Goal: Task Accomplishment & Management: Use online tool/utility

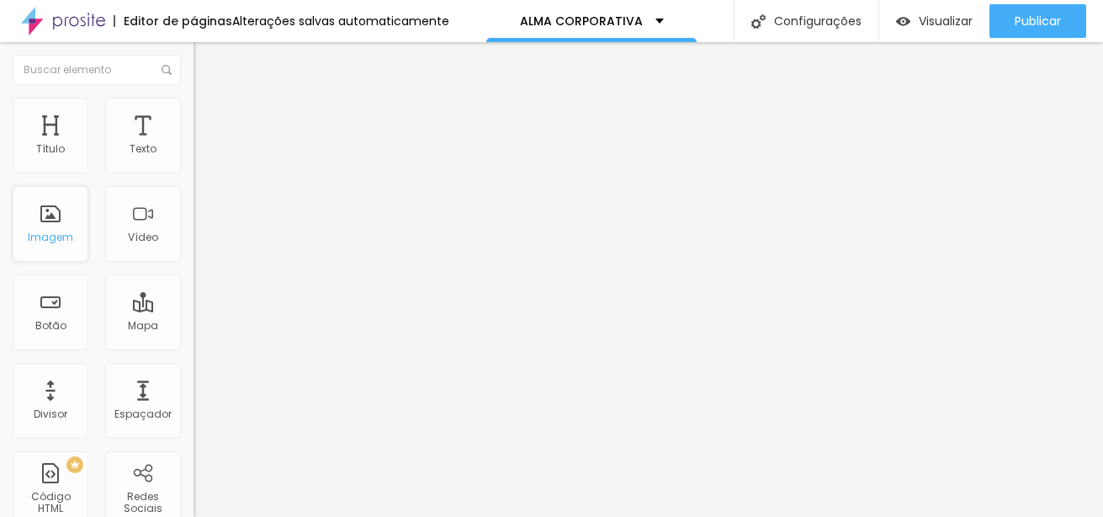
click at [64, 238] on div "Imagem" at bounding box center [50, 237] width 45 height 12
click at [63, 232] on div "Imagem" at bounding box center [50, 237] width 45 height 12
click at [58, 229] on div "Imagem" at bounding box center [51, 224] width 76 height 76
click at [193, 145] on span "Trocar imagem" at bounding box center [239, 137] width 92 height 14
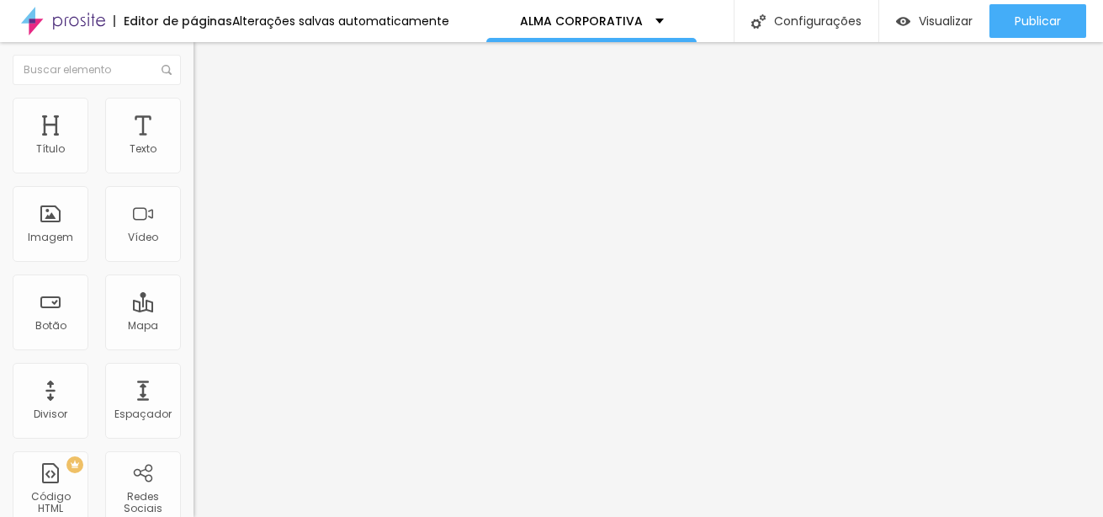
click at [346, 516] on div at bounding box center [551, 527] width 1103 height 0
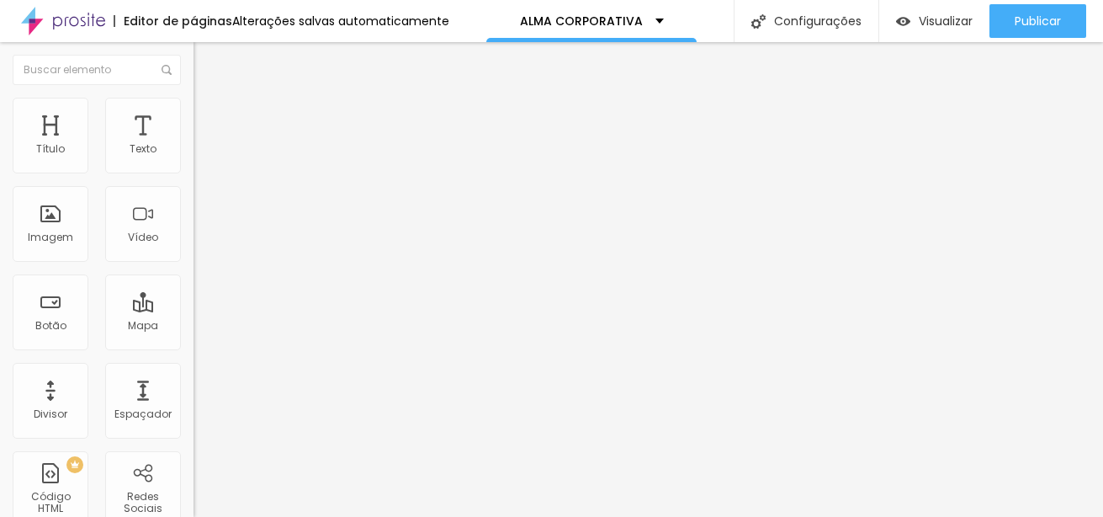
click at [193, 143] on div "Trocar imagem" at bounding box center [289, 137] width 193 height 12
click at [193, 145] on span "Trocar imagem" at bounding box center [239, 137] width 92 height 14
drag, startPoint x: 858, startPoint y: 240, endPoint x: 858, endPoint y: 332, distance: 92.5
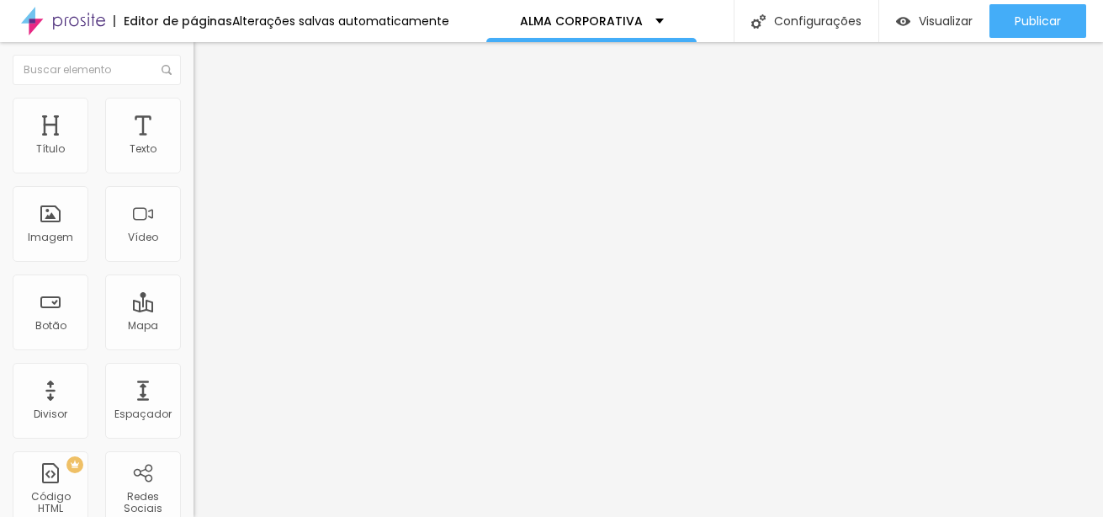
scroll to position [19, 0]
drag, startPoint x: 960, startPoint y: 165, endPoint x: 961, endPoint y: 136, distance: 28.6
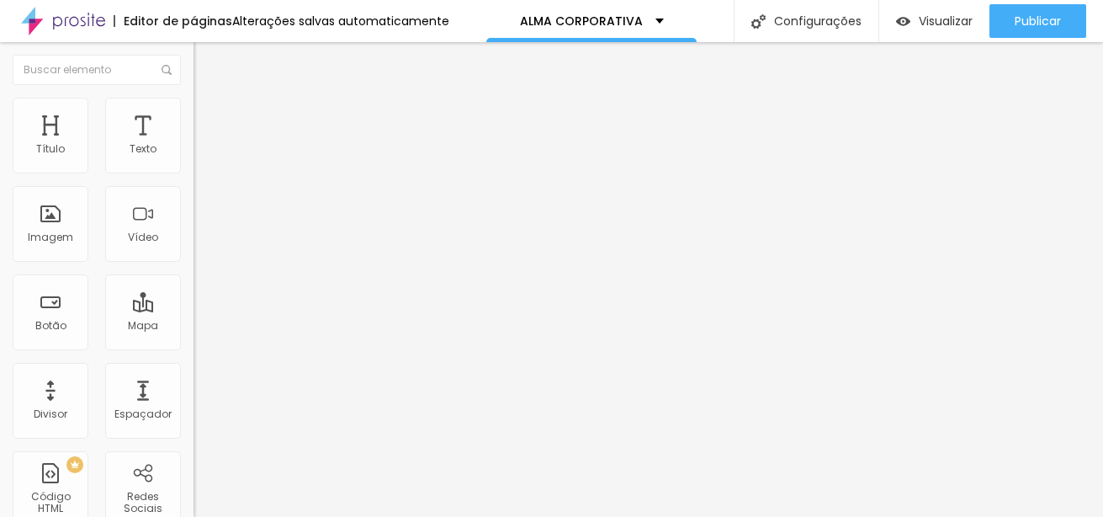
click at [193, 263] on span "1:1 Quadrado" at bounding box center [226, 256] width 66 height 14
click at [193, 310] on span "Original" at bounding box center [213, 302] width 40 height 14
click at [193, 294] on span "Quadrado" at bounding box center [220, 286] width 55 height 14
click at [193, 209] on img at bounding box center [199, 203] width 12 height 12
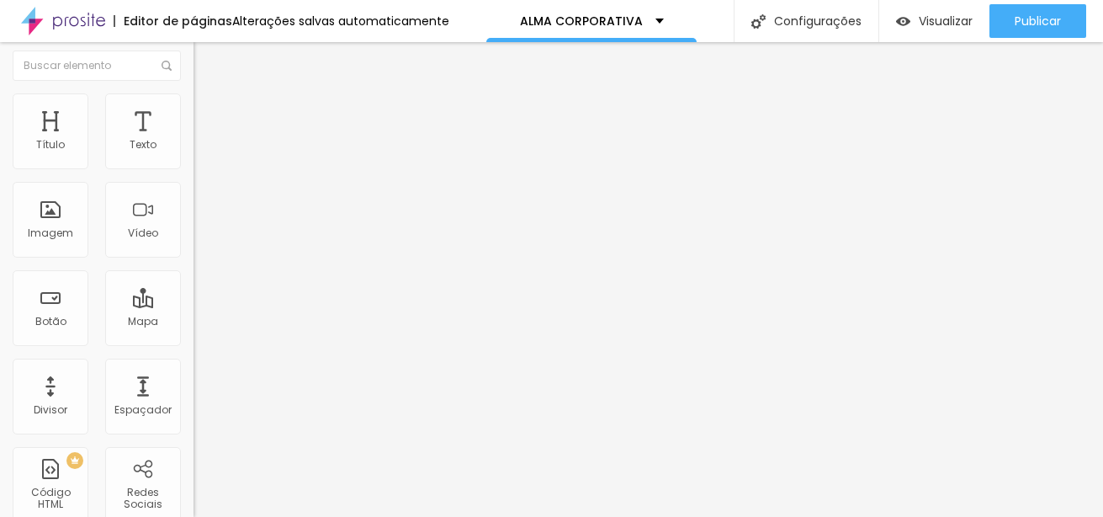
click at [193, 222] on img at bounding box center [199, 216] width 12 height 12
click at [193, 370] on img at bounding box center [197, 366] width 8 height 8
click at [193, 370] on div "URL https:// Abrir em uma nova aba" at bounding box center [289, 342] width 193 height 56
click at [193, 259] on span "1:1 Quadrado" at bounding box center [226, 252] width 66 height 14
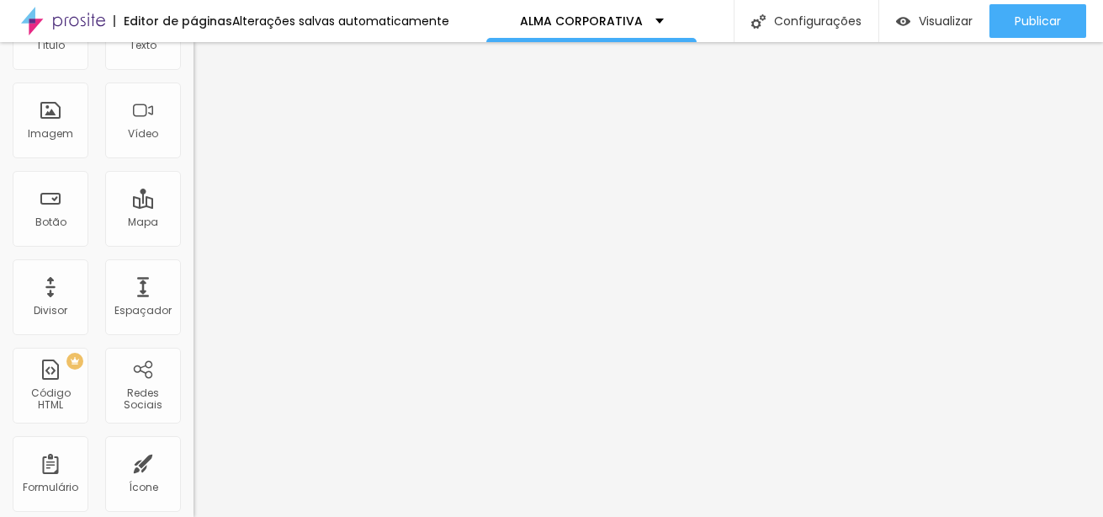
click at [193, 170] on span "Cinema" at bounding box center [214, 163] width 42 height 14
click at [193, 196] on span "Quadrado" at bounding box center [220, 189] width 55 height 14
click at [193, 41] on span "Trocar imagem" at bounding box center [239, 34] width 92 height 14
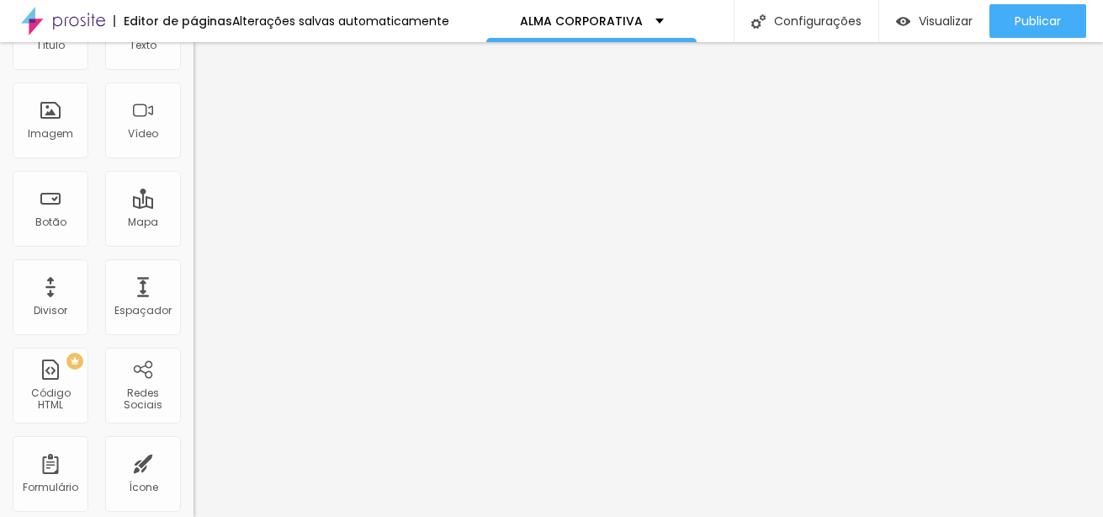
click at [193, 41] on span "Trocar imagem" at bounding box center [239, 34] width 92 height 14
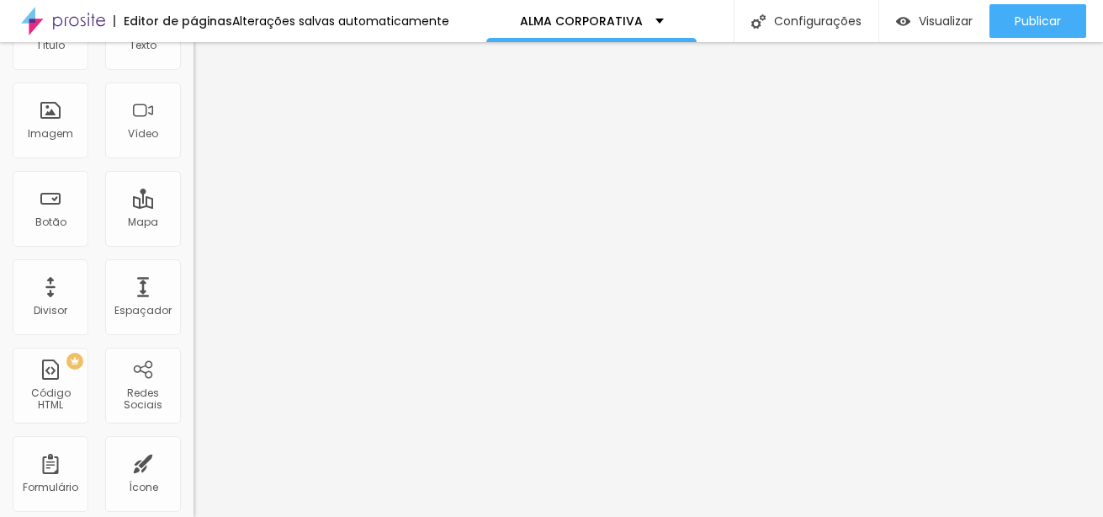
click at [193, 41] on span "Trocar imagem" at bounding box center [239, 34] width 92 height 14
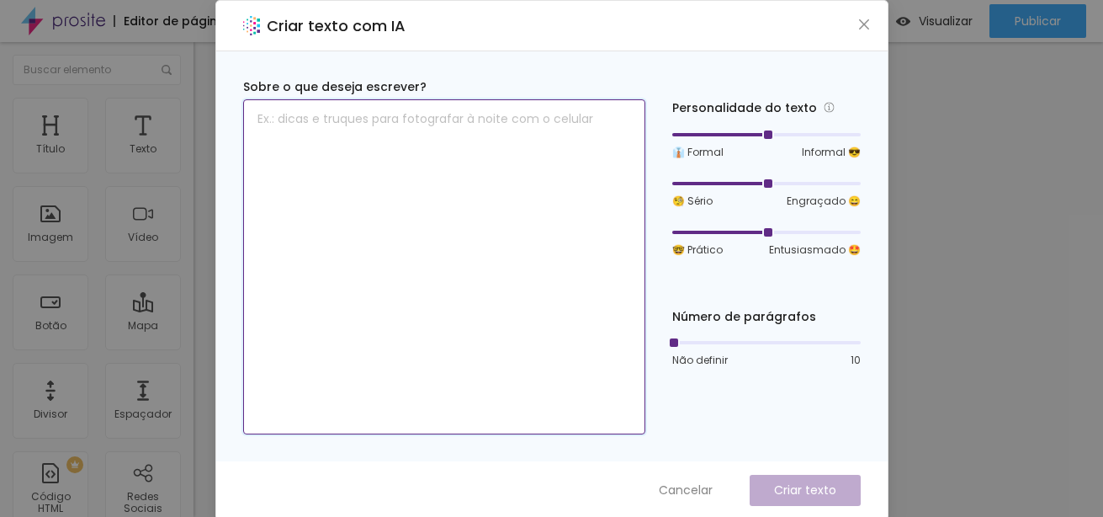
click at [413, 183] on textarea at bounding box center [444, 266] width 402 height 335
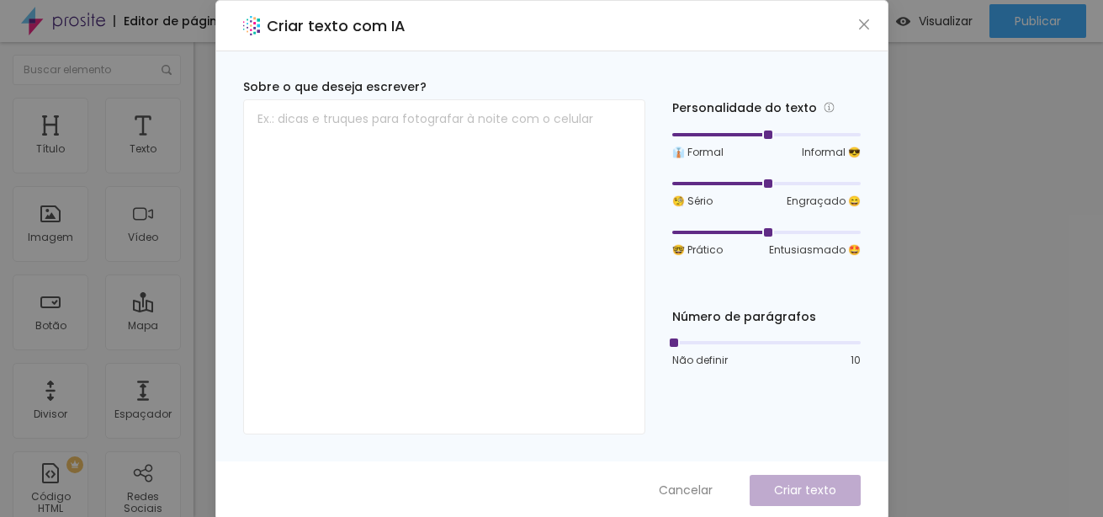
click at [674, 485] on span "Cancelar" at bounding box center [686, 490] width 54 height 18
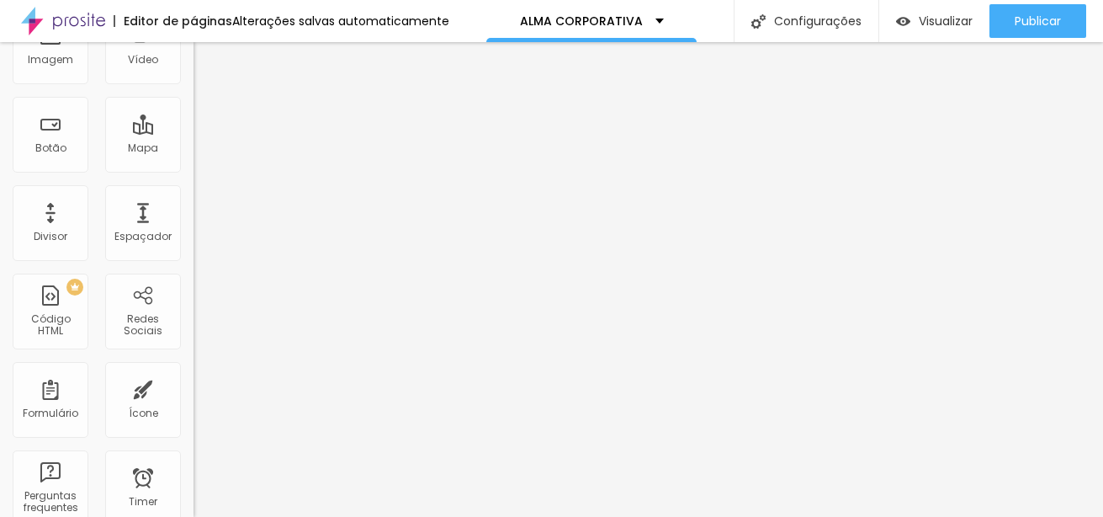
scroll to position [4, 0]
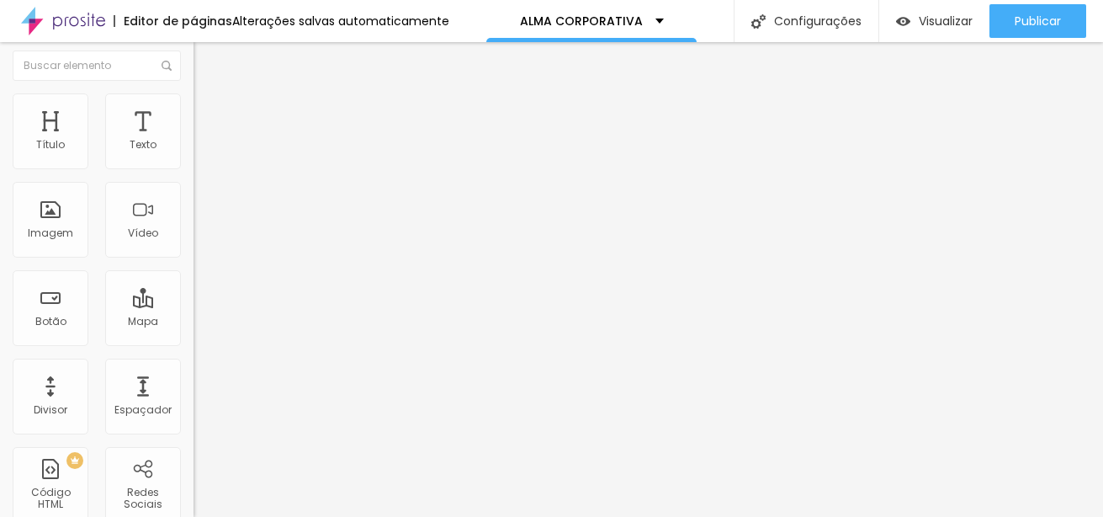
click at [209, 109] on span "Estilo" at bounding box center [222, 105] width 26 height 14
type input "95"
type input "90"
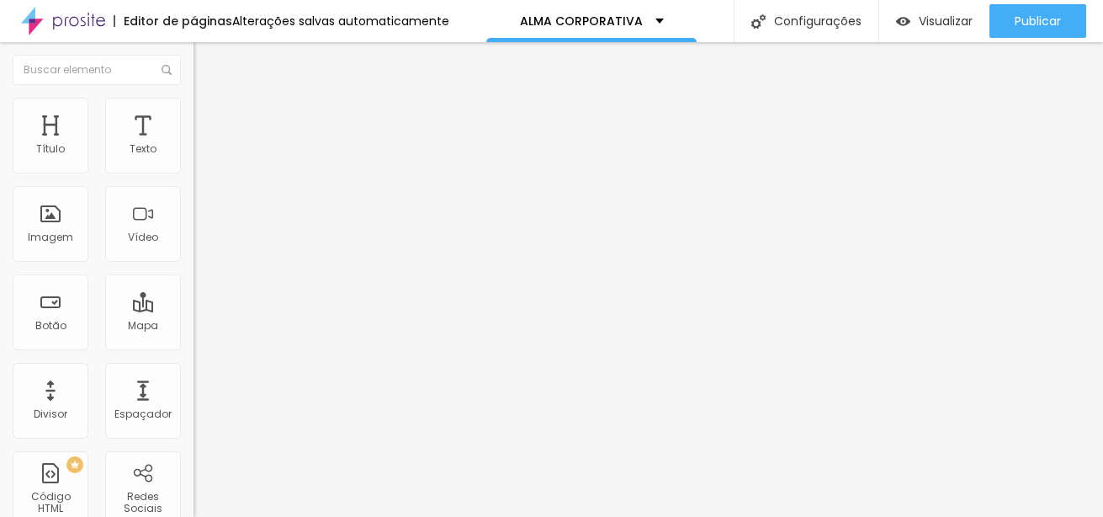
type input "90"
type input "85"
type input "80"
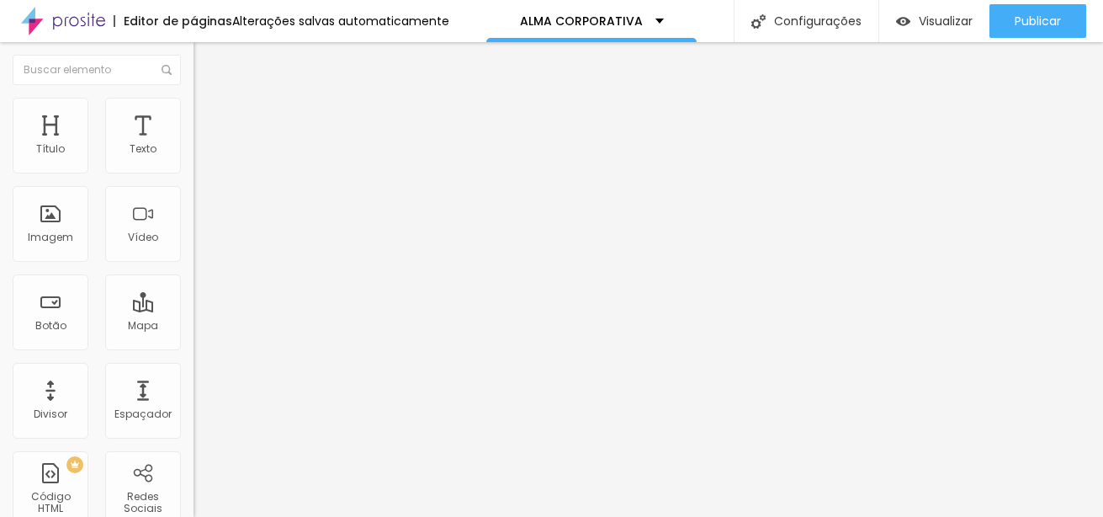
type input "85"
type input "90"
type input "85"
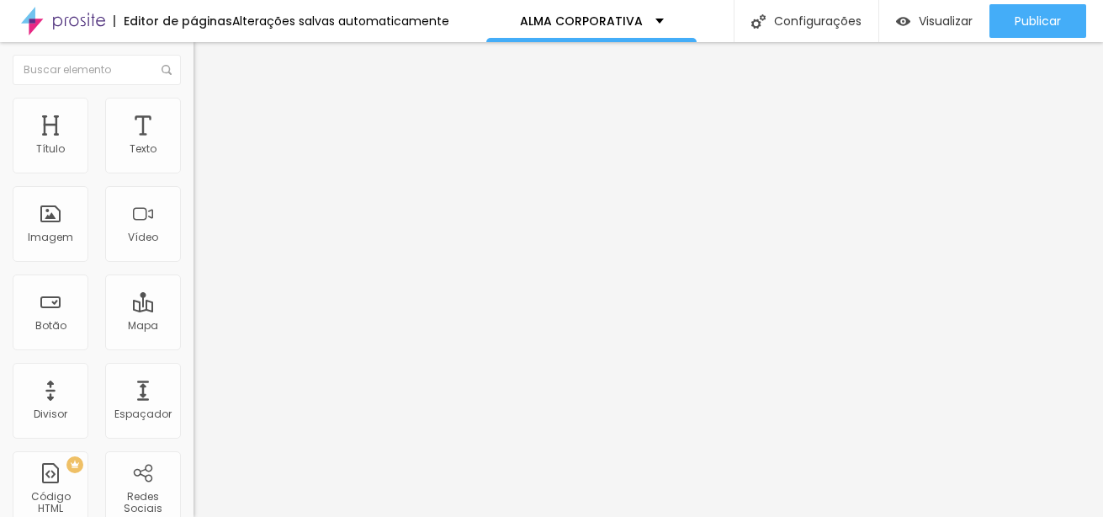
type input "85"
type input "80"
type input "85"
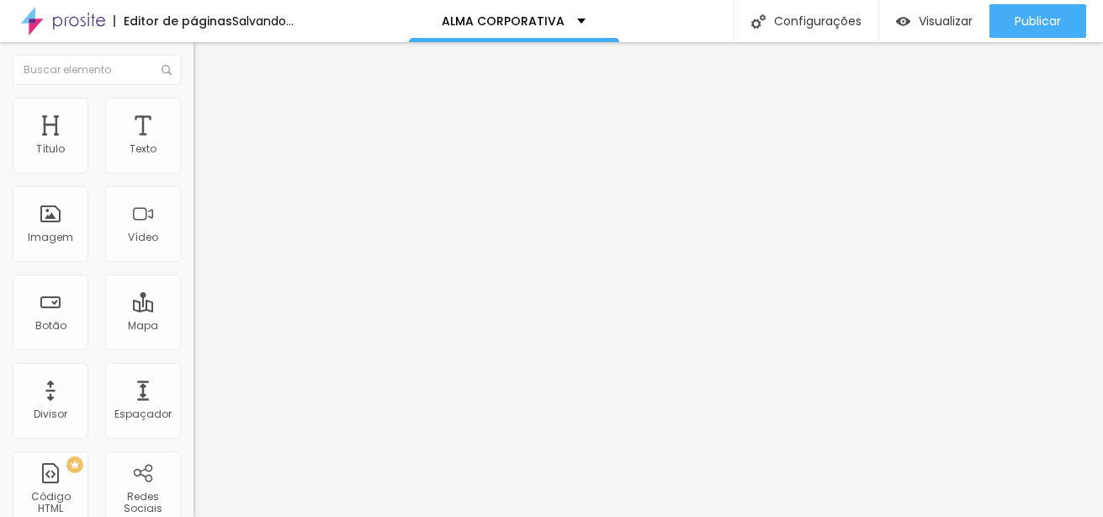
type input "90"
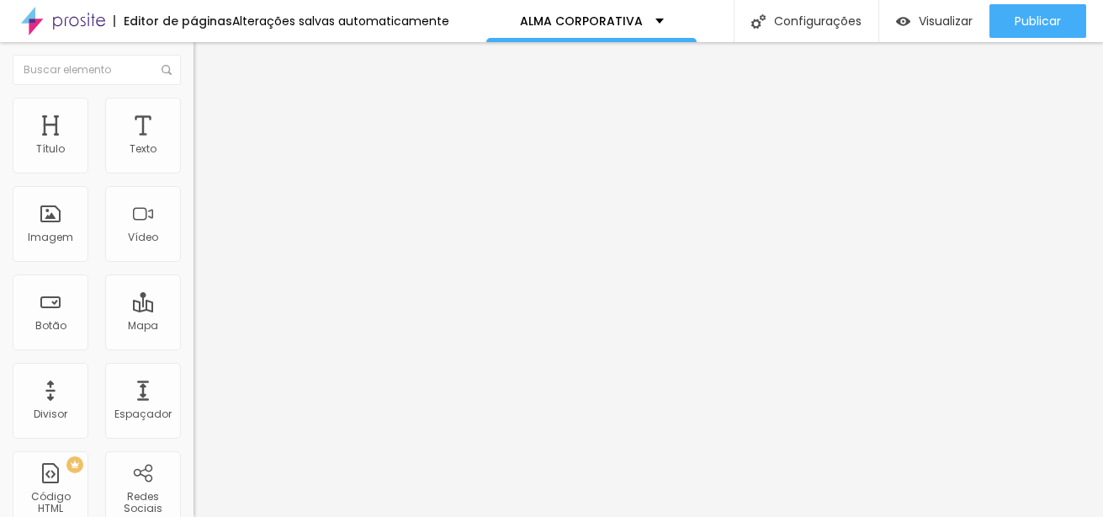
drag, startPoint x: 168, startPoint y: 181, endPoint x: 157, endPoint y: 183, distance: 11.1
type input "90"
click at [193, 172] on input "range" at bounding box center [247, 165] width 109 height 13
type input "11"
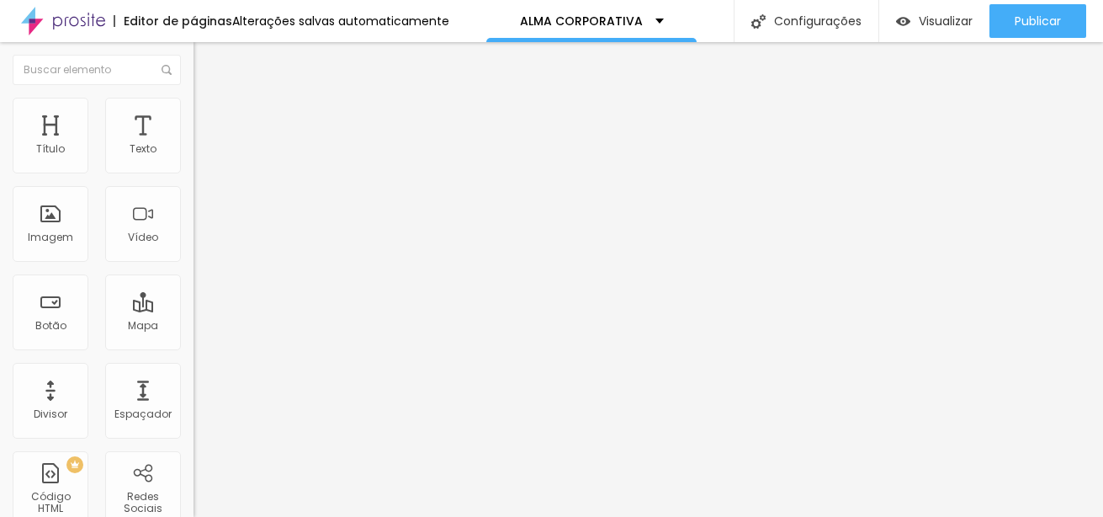
type input "13"
type input "15"
type input "16"
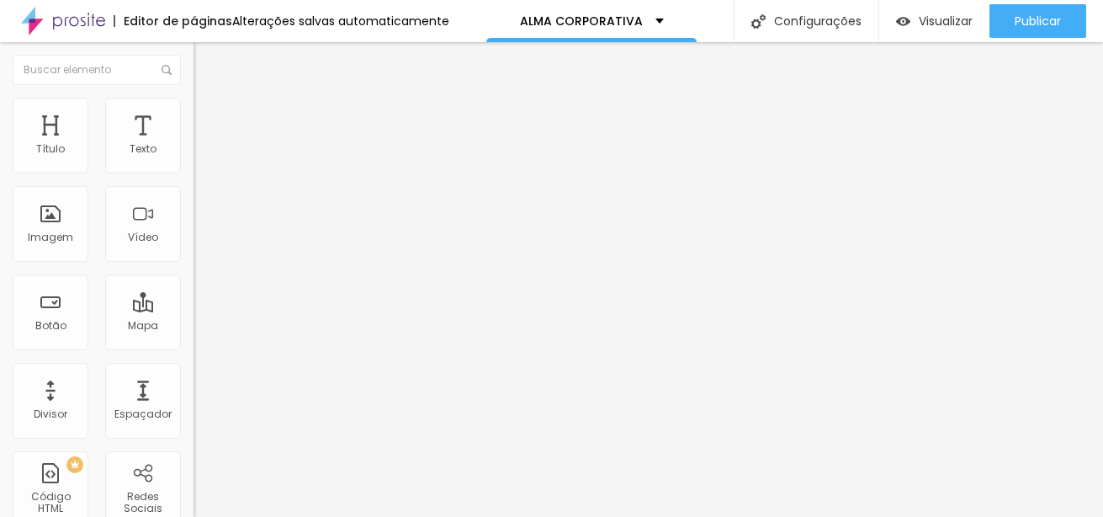
type input "16"
type input "23"
type input "25"
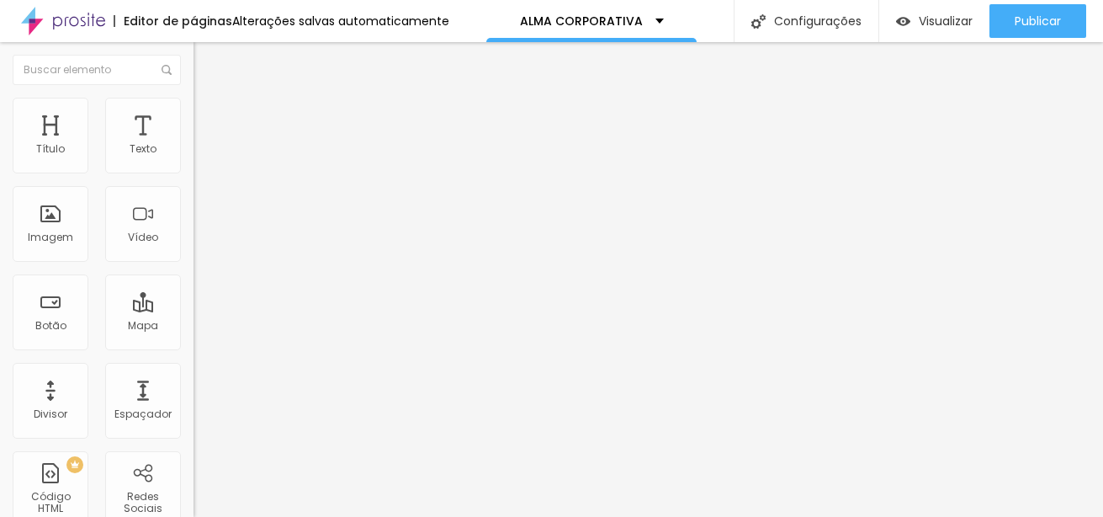
type input "26"
type input "28"
type input "30"
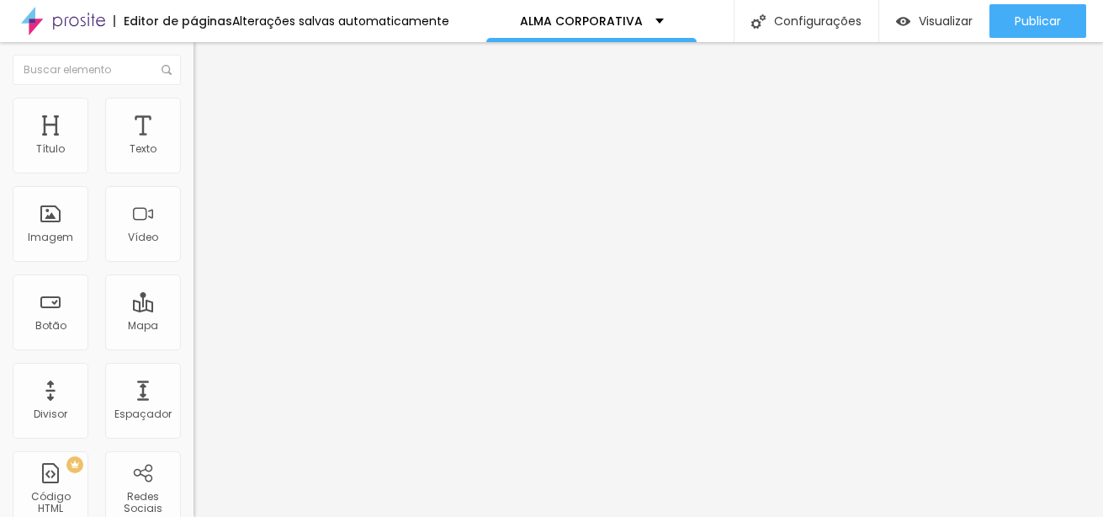
type input "30"
type input "31"
type input "35"
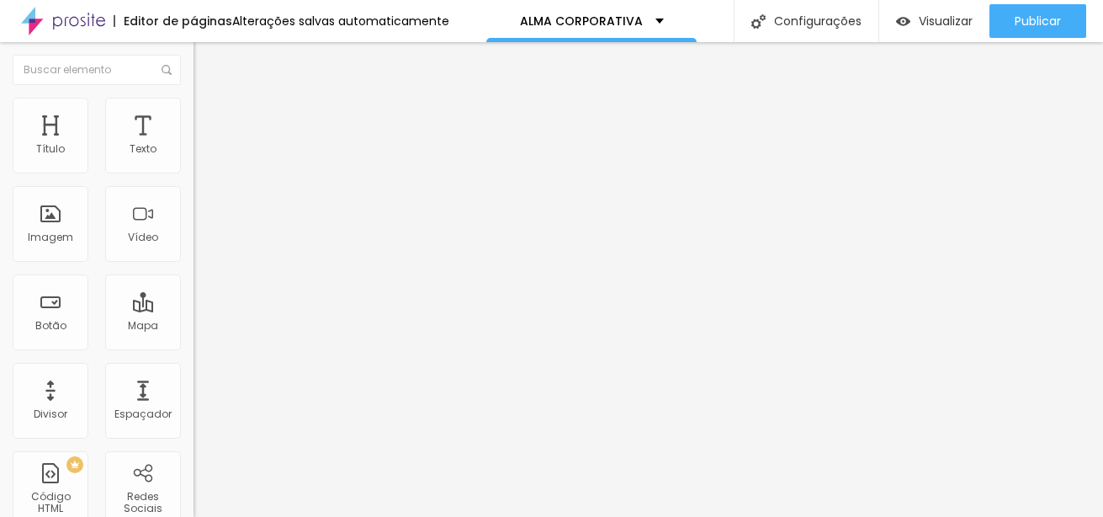
type input "36"
type input "39"
type input "41"
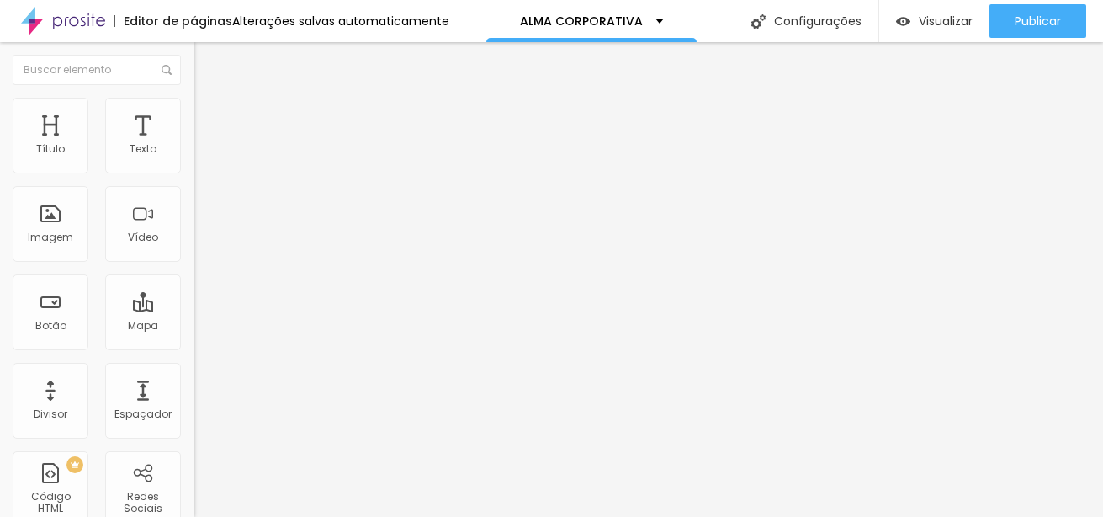
type input "41"
type input "43"
type input "44"
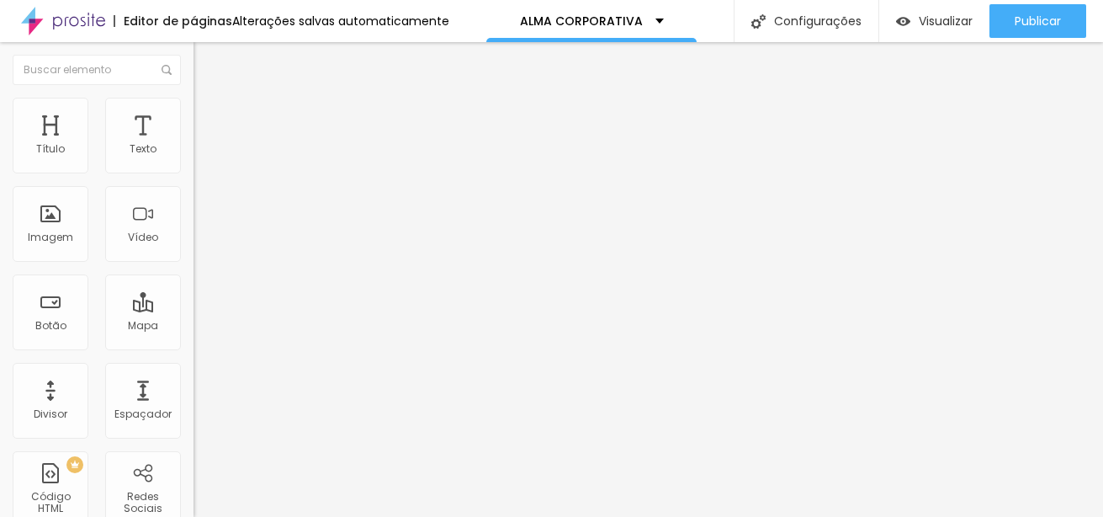
type input "46"
type input "48"
type input "51"
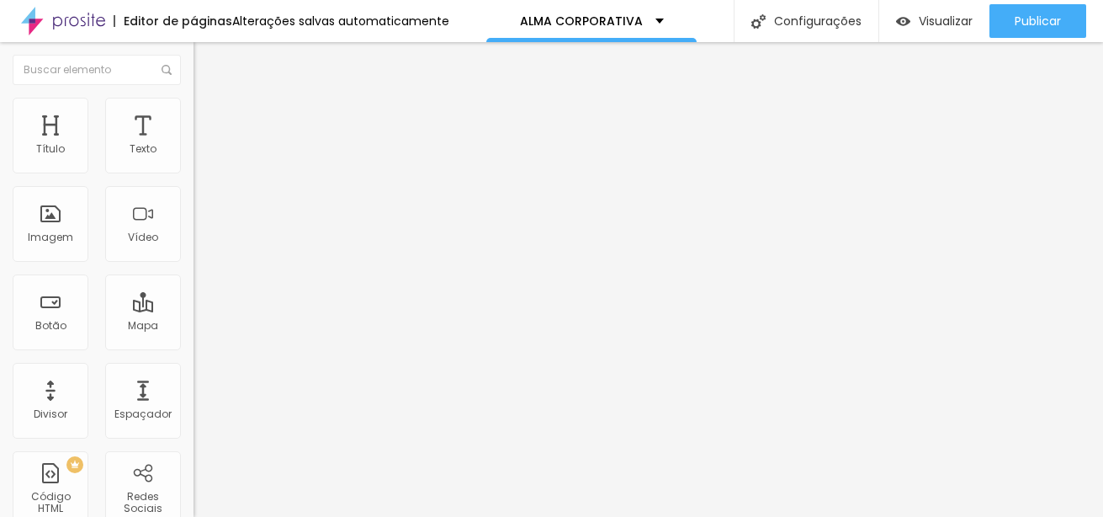
type input "51"
type input "53"
drag, startPoint x: 47, startPoint y: 213, endPoint x: 66, endPoint y: 214, distance: 19.4
type input "53"
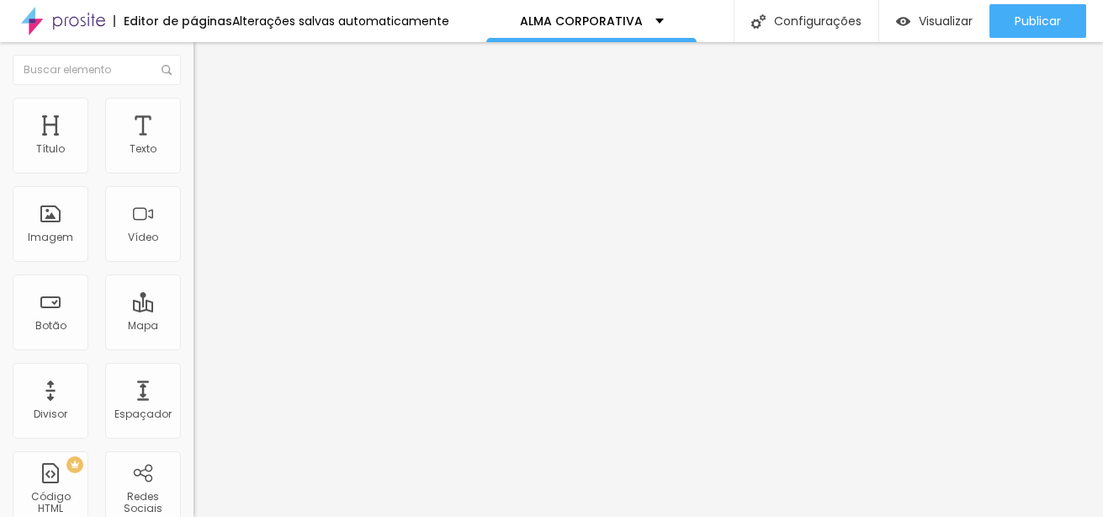
click at [193, 369] on input "range" at bounding box center [247, 375] width 109 height 13
type input "95"
type input "100"
drag, startPoint x: 154, startPoint y: 179, endPoint x: 183, endPoint y: 181, distance: 29.5
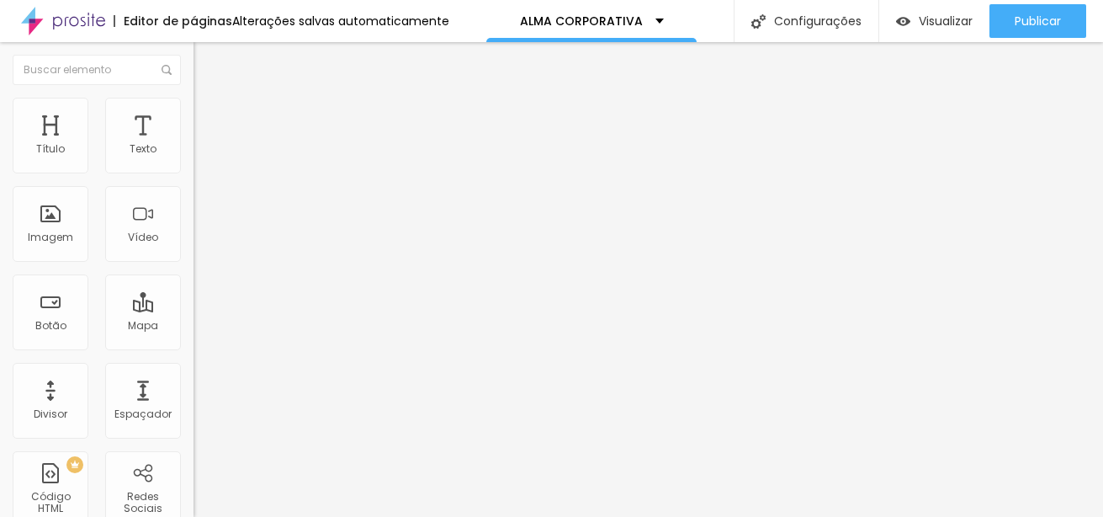
type input "100"
click at [193, 172] on input "range" at bounding box center [247, 165] width 109 height 13
click at [50, 217] on div "Imagem" at bounding box center [51, 224] width 76 height 76
click at [65, 240] on div "Imagem" at bounding box center [50, 237] width 45 height 12
click at [193, 153] on span "Encaixotado" at bounding box center [226, 146] width 66 height 14
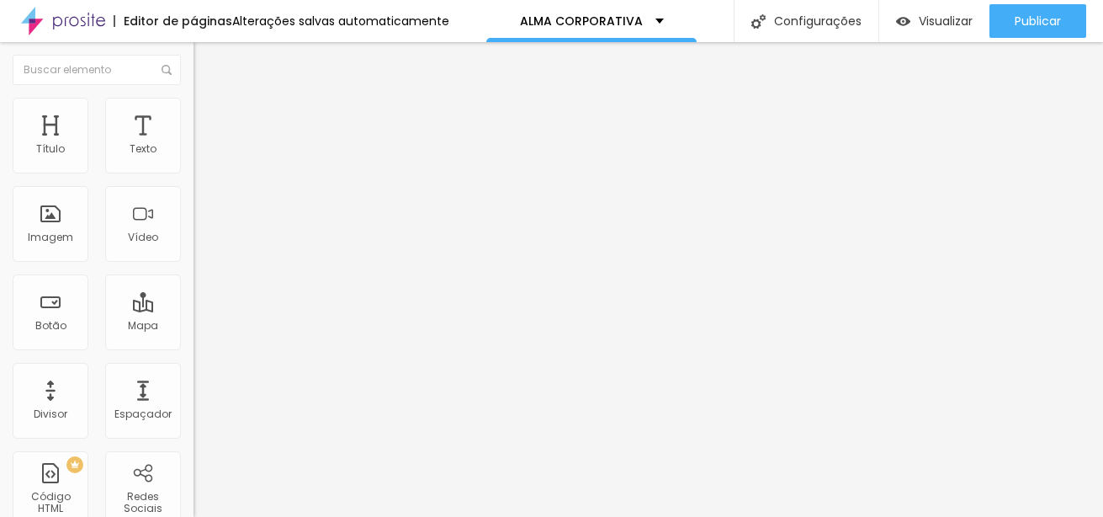
click at [193, 143] on div "Modo Encaixotado Encaixotado Completo" at bounding box center [289, 154] width 193 height 46
click at [206, 68] on div "Editar Seção" at bounding box center [290, 61] width 168 height 13
click at [209, 116] on span "Estilo" at bounding box center [222, 109] width 26 height 14
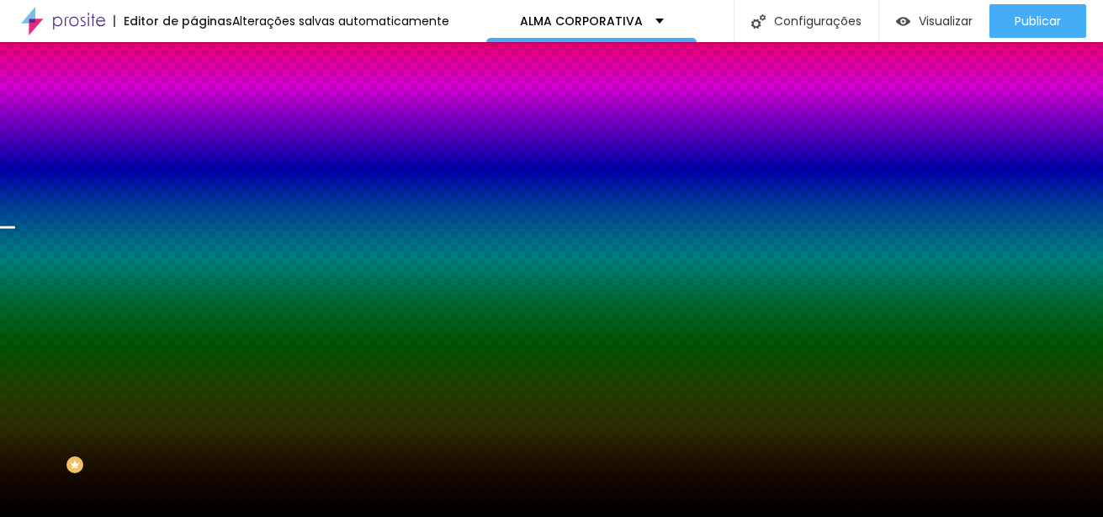
click at [193, 155] on span "Trocar imagem" at bounding box center [239, 147] width 92 height 14
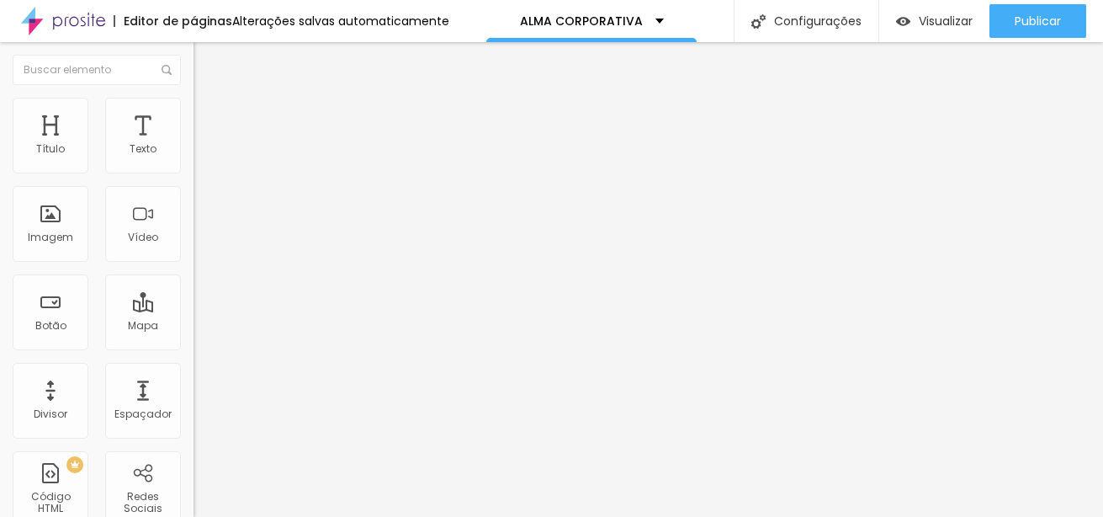
click at [193, 106] on img at bounding box center [200, 105] width 15 height 15
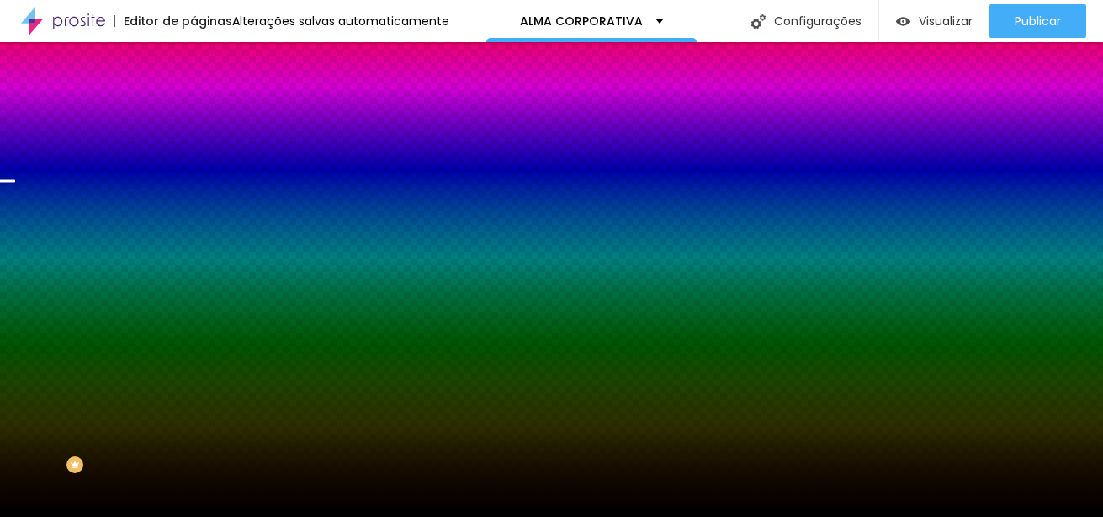
click at [193, 155] on span "Trocar imagem" at bounding box center [239, 147] width 92 height 14
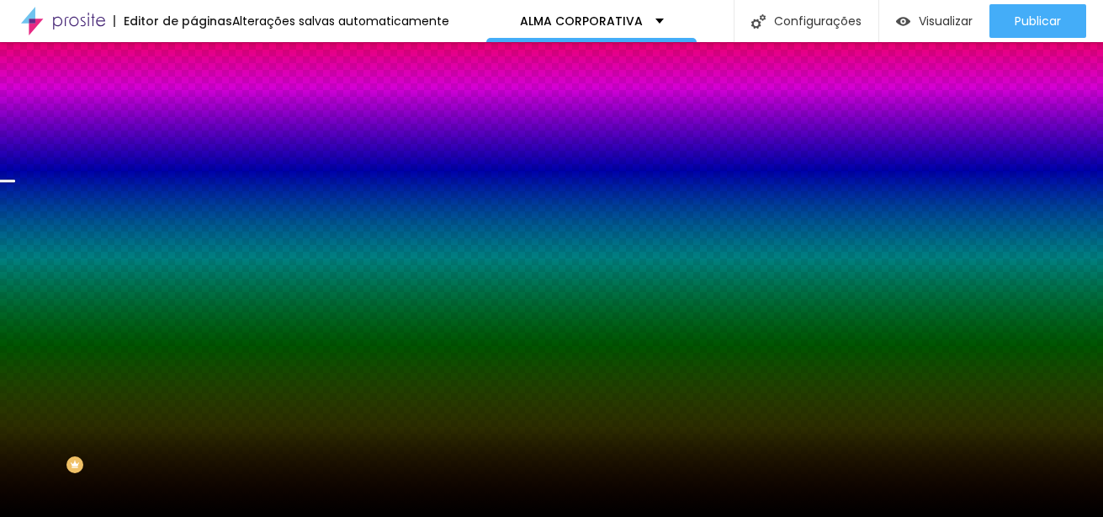
click at [193, 155] on span "Trocar imagem" at bounding box center [239, 147] width 92 height 14
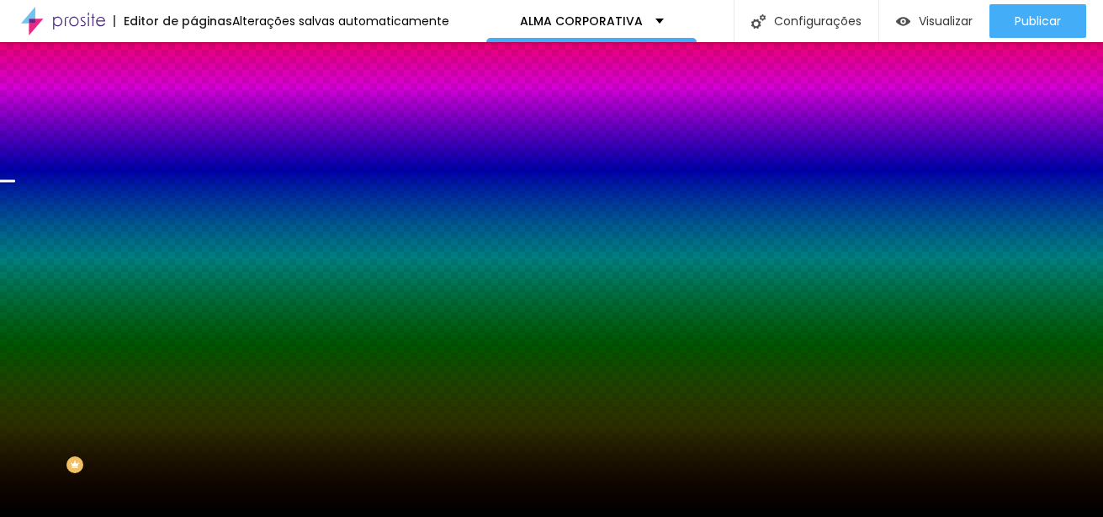
click at [193, 155] on span "Trocar imagem" at bounding box center [239, 147] width 92 height 14
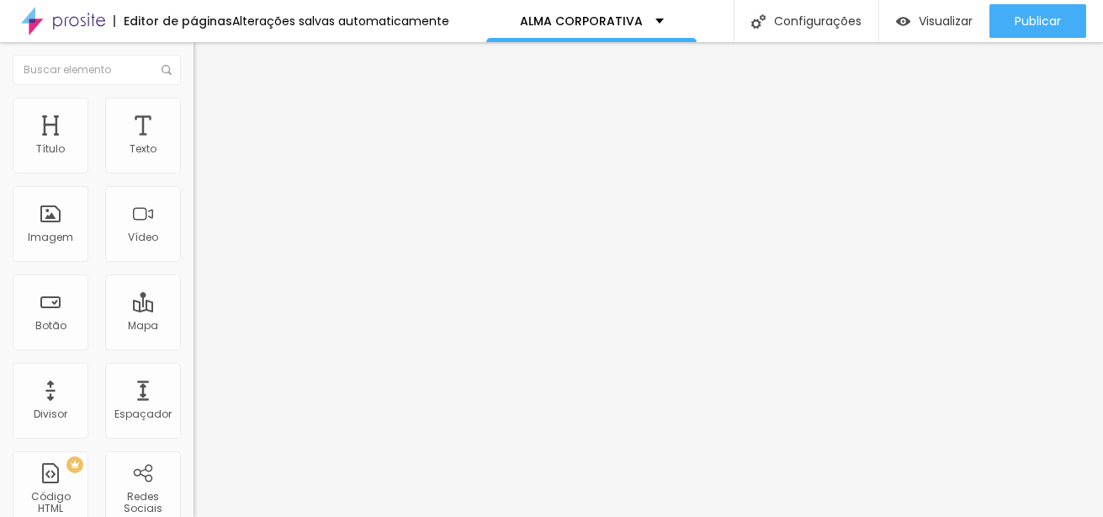
drag, startPoint x: 114, startPoint y: 125, endPoint x: 93, endPoint y: 115, distance: 23.0
click at [193, 125] on ul "Conteúdo Estilo Avançado" at bounding box center [289, 106] width 193 height 50
click at [209, 115] on span "Estilo" at bounding box center [222, 109] width 26 height 14
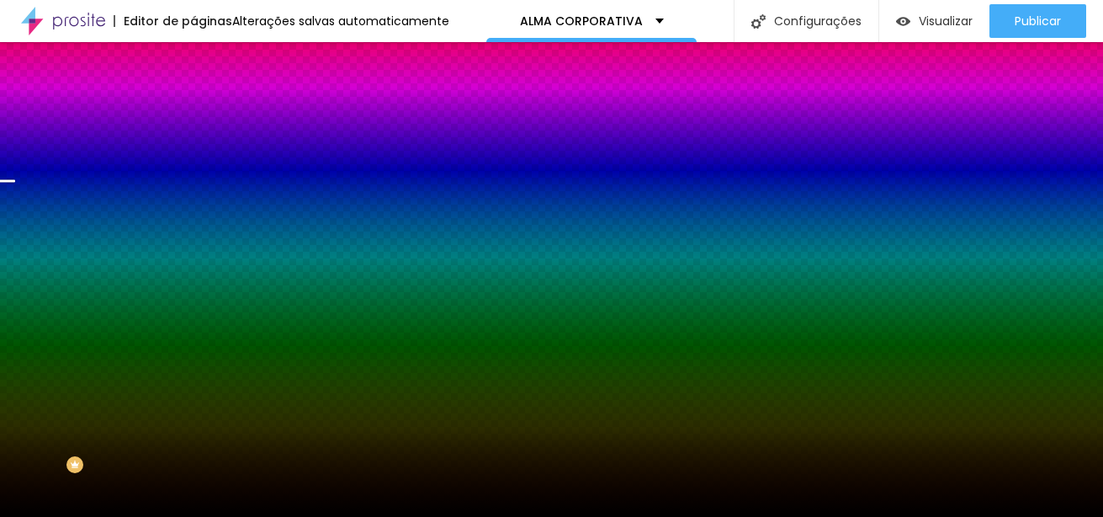
click at [193, 155] on span "Trocar imagem" at bounding box center [239, 147] width 92 height 14
click at [341, 516] on div at bounding box center [551, 527] width 1103 height 0
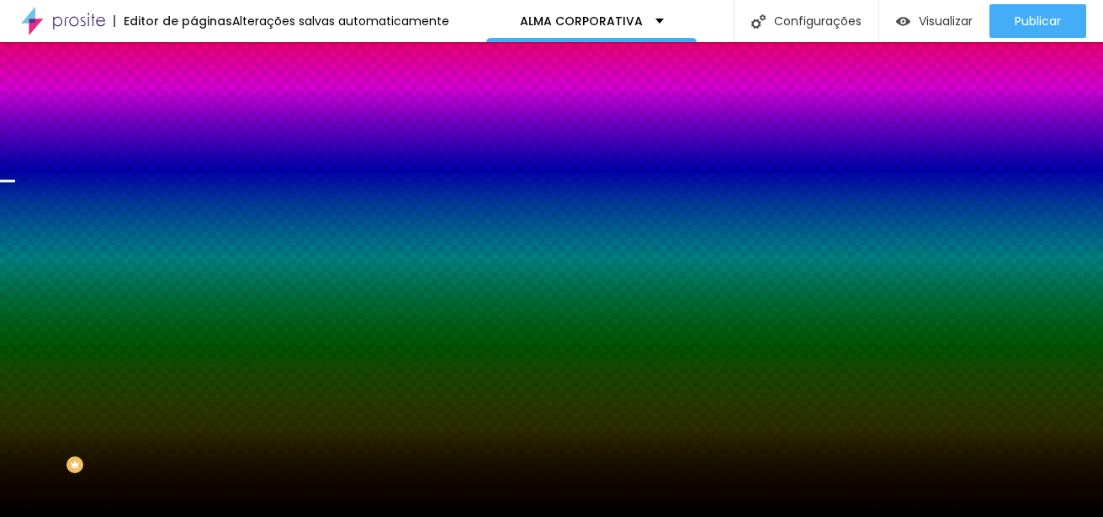
scroll to position [1755, 0]
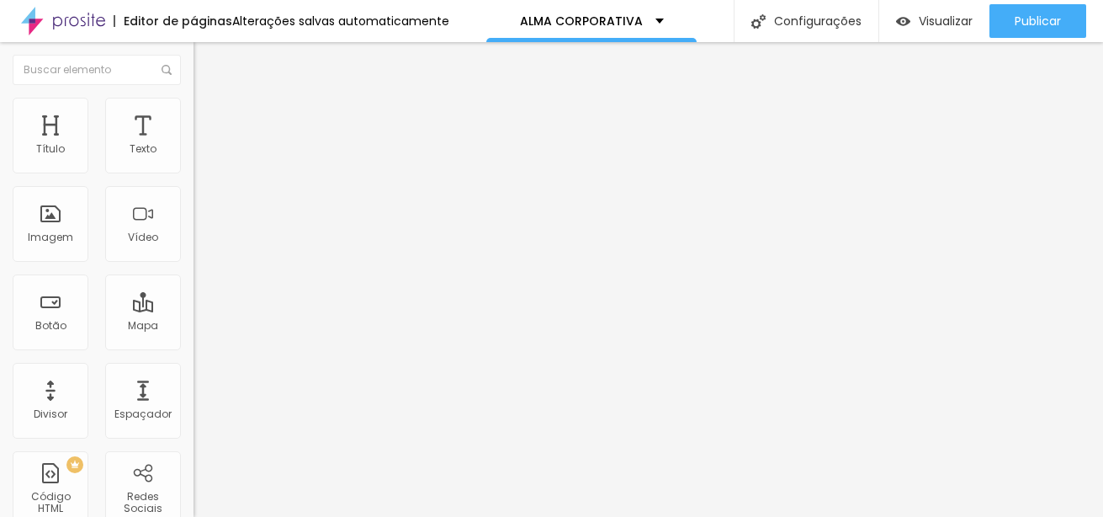
click at [193, 106] on li "Estilo" at bounding box center [289, 106] width 193 height 17
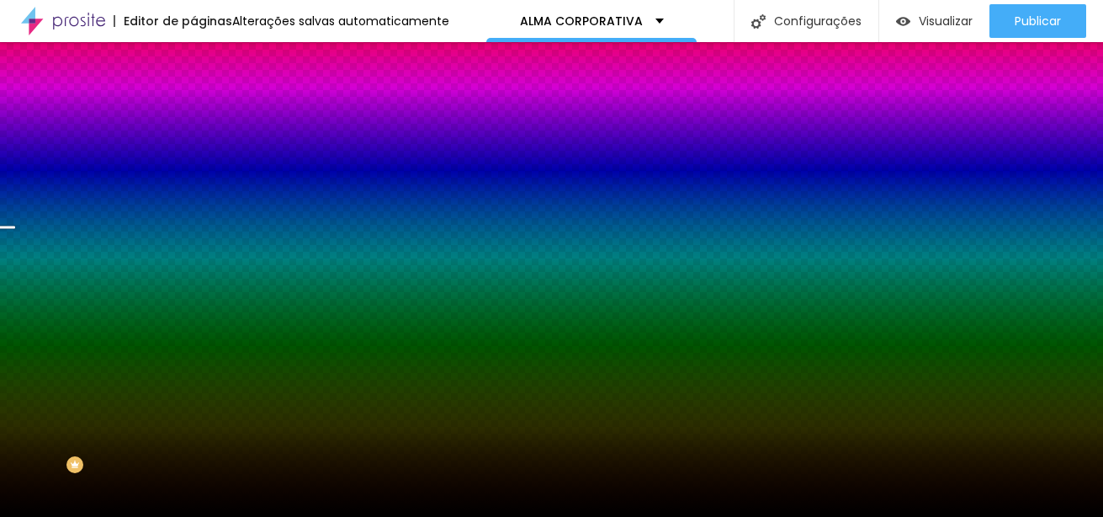
click at [193, 155] on span "Trocar imagem" at bounding box center [239, 147] width 92 height 14
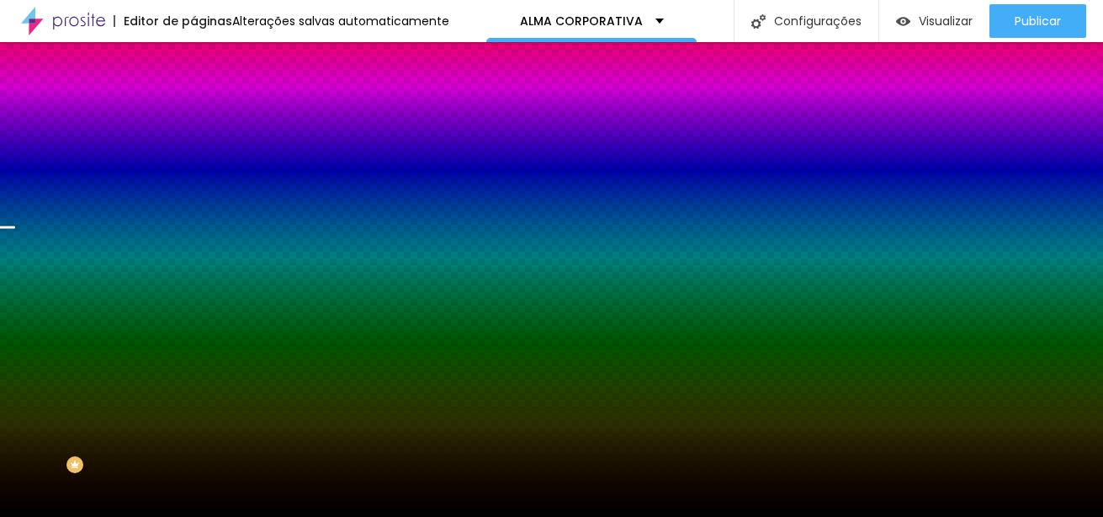
scroll to position [1430, 0]
click at [193, 155] on span "Trocar imagem" at bounding box center [239, 147] width 92 height 14
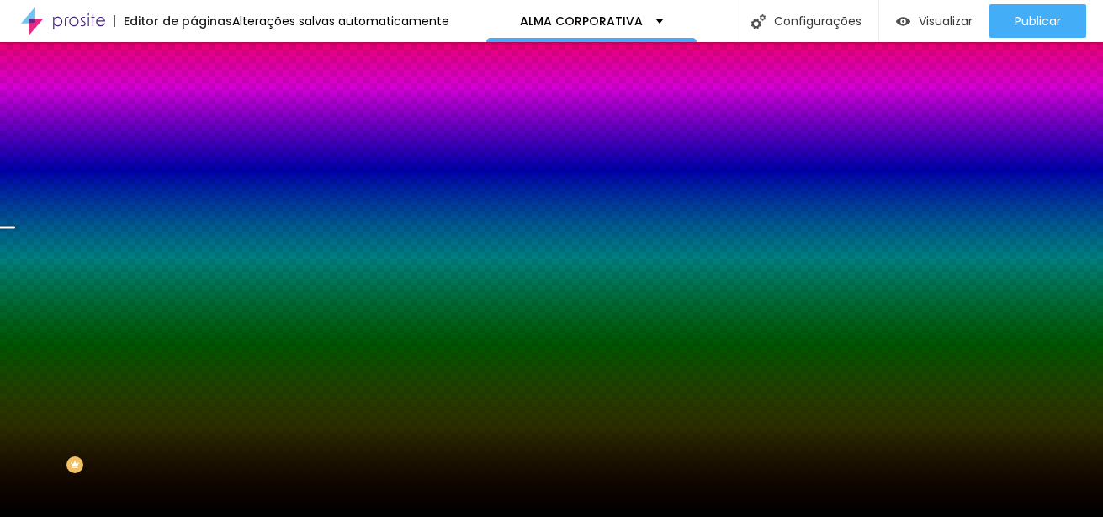
click at [193, 155] on span "Trocar imagem" at bounding box center [239, 147] width 92 height 14
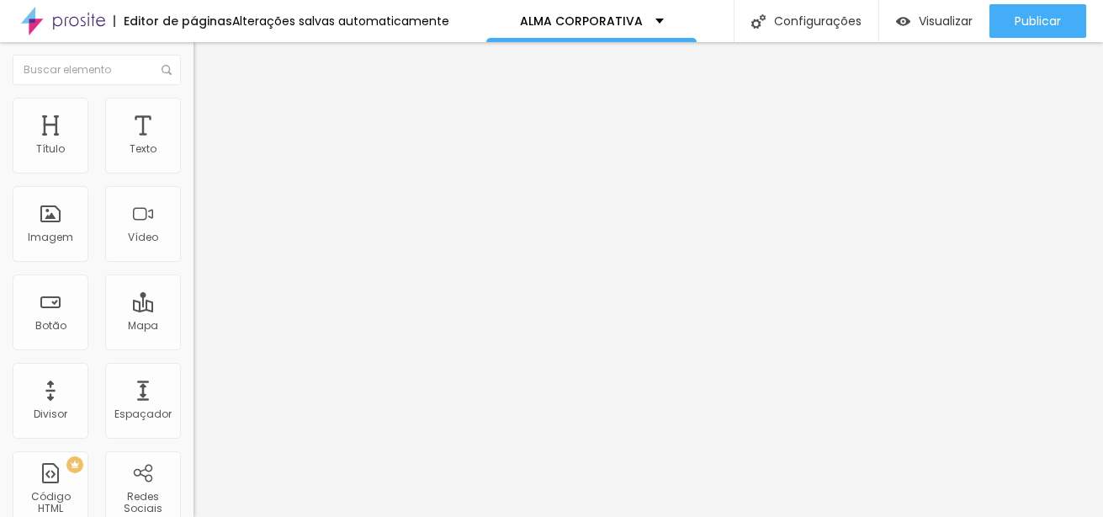
click at [193, 112] on li "Estilo" at bounding box center [289, 106] width 193 height 17
click at [193, 96] on img at bounding box center [200, 88] width 15 height 15
click at [193, 109] on li "Estilo" at bounding box center [289, 106] width 193 height 17
click at [209, 99] on span "Conteúdo" at bounding box center [235, 92] width 52 height 14
click at [193, 145] on span "Trocar imagem" at bounding box center [239, 137] width 92 height 14
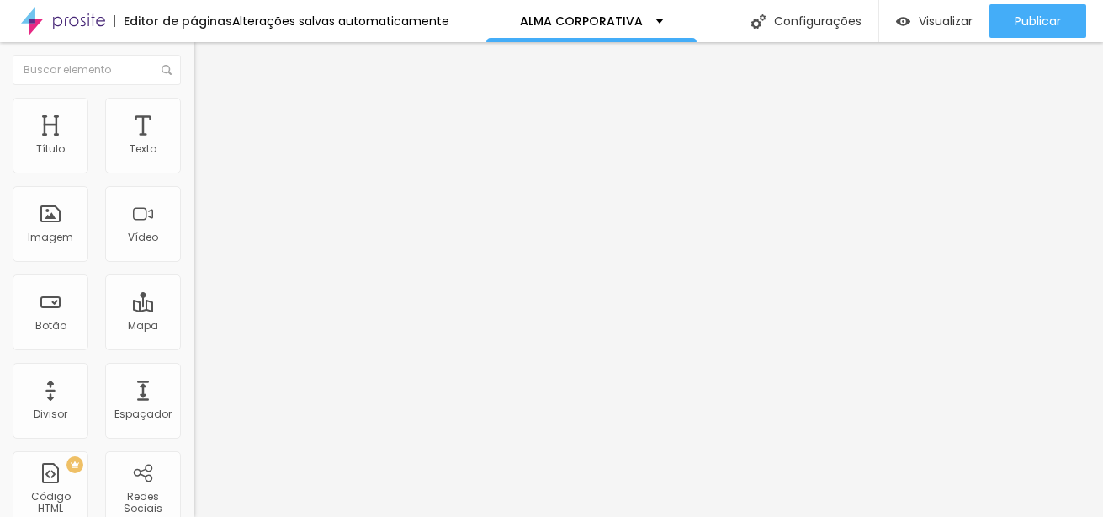
scroll to position [1447, 0]
click at [193, 145] on span "Trocar imagem" at bounding box center [239, 137] width 92 height 14
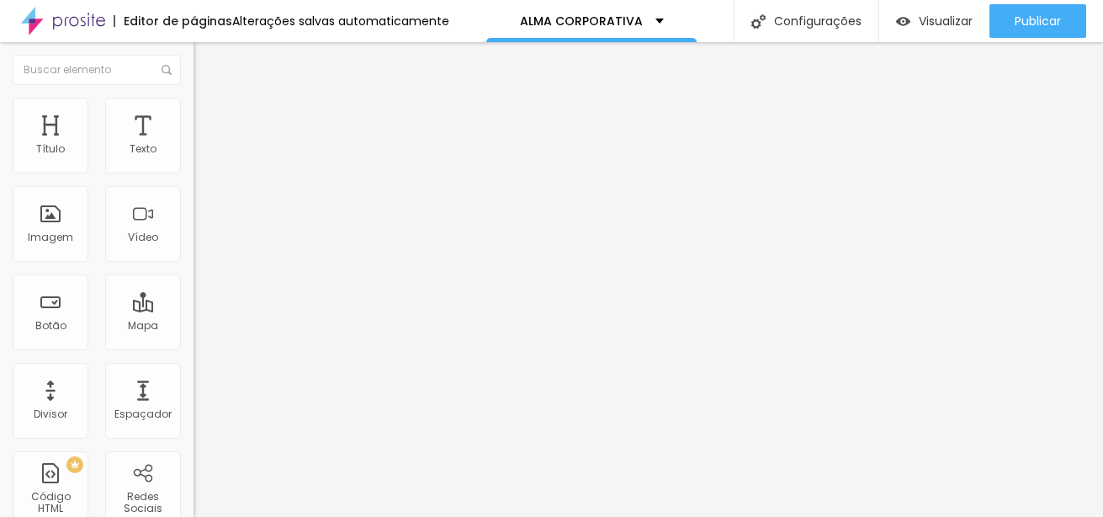
click at [193, 145] on span "Trocar imagem" at bounding box center [239, 137] width 92 height 14
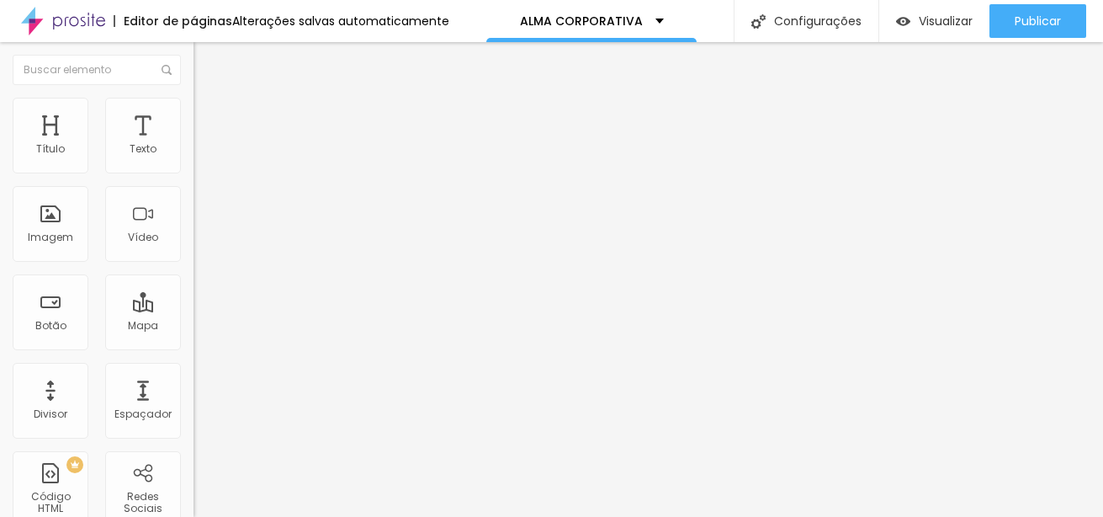
click at [193, 104] on li "Avançado" at bounding box center [289, 106] width 193 height 17
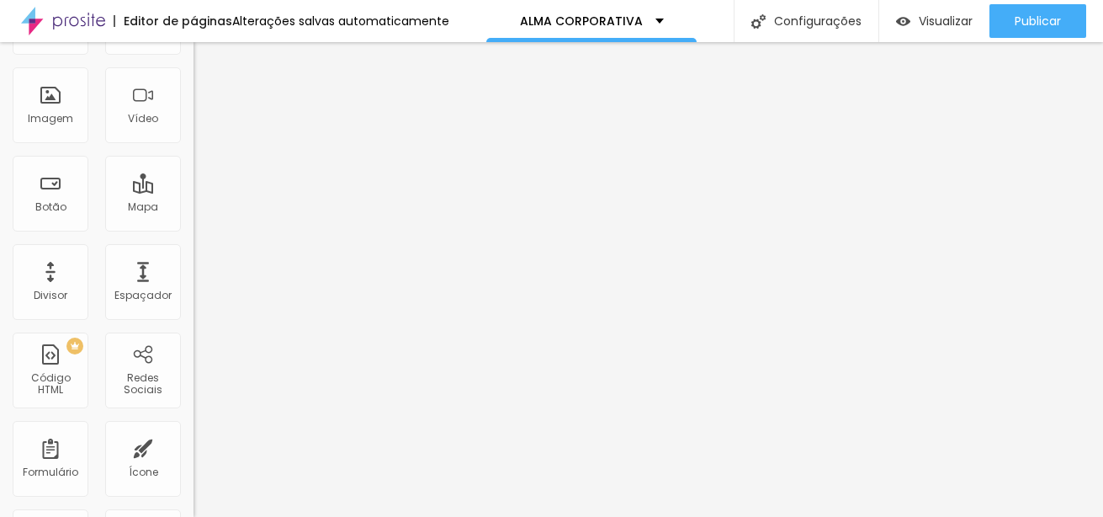
scroll to position [0, 0]
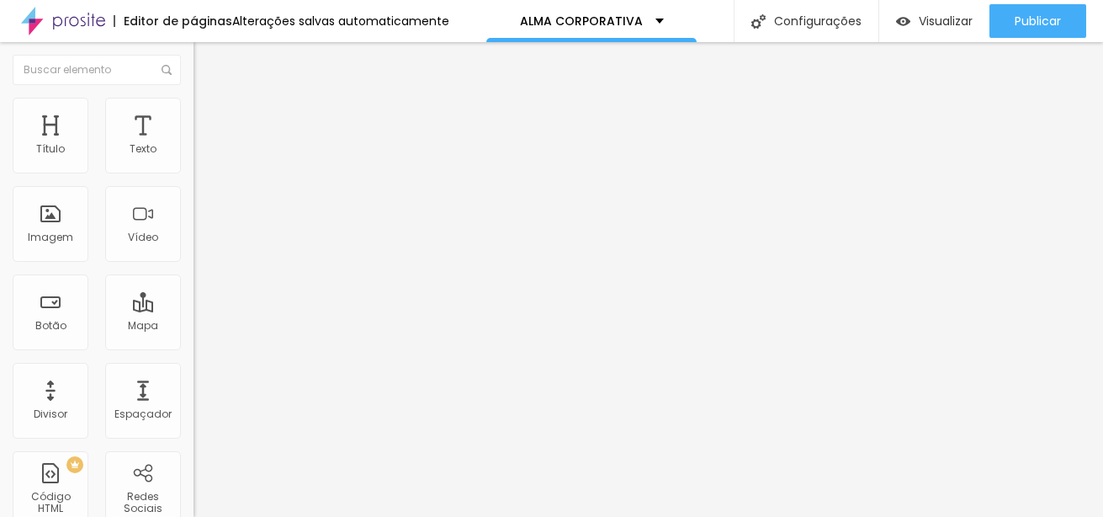
click at [193, 96] on img at bounding box center [200, 88] width 15 height 15
click at [193, 145] on span "Trocar imagem" at bounding box center [239, 137] width 92 height 14
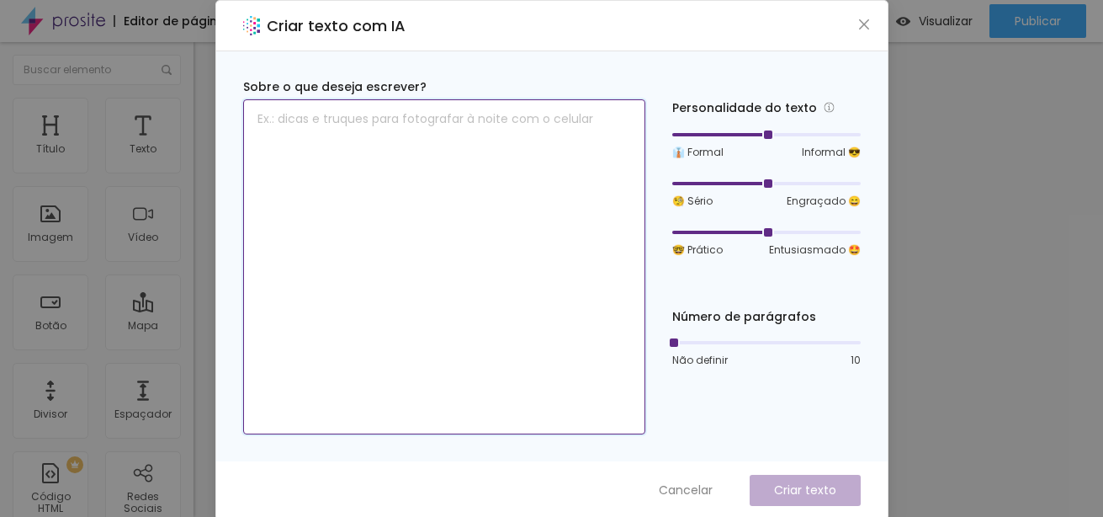
click at [507, 295] on textarea at bounding box center [444, 266] width 402 height 335
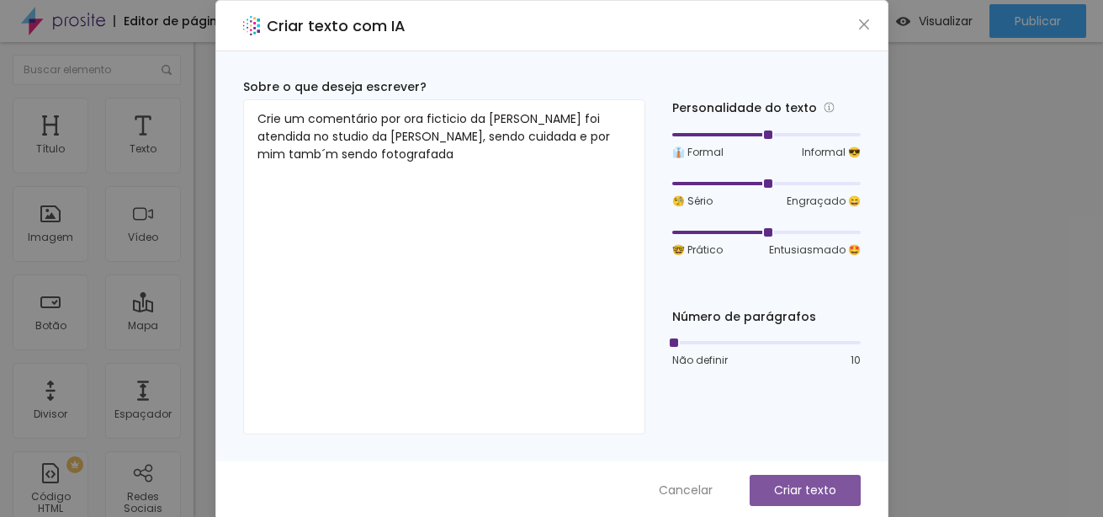
click at [750, 494] on button "Criar texto" at bounding box center [805, 489] width 111 height 31
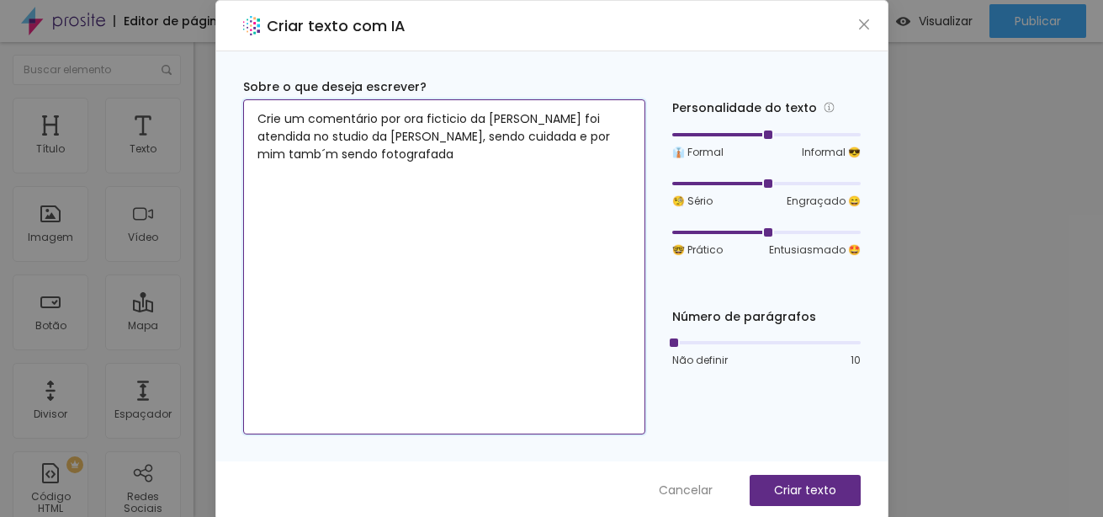
click at [414, 160] on textarea "Crie um comentário por ora ficticio da janaina ue foi atendida no studio da Ell…" at bounding box center [444, 266] width 402 height 335
drag, startPoint x: 527, startPoint y: 119, endPoint x: 538, endPoint y: 121, distance: 11.1
click at [538, 121] on textarea "Crie um comentário por ora fictício da Janaina eu foi atendida no Studio da Ell…" at bounding box center [444, 266] width 402 height 335
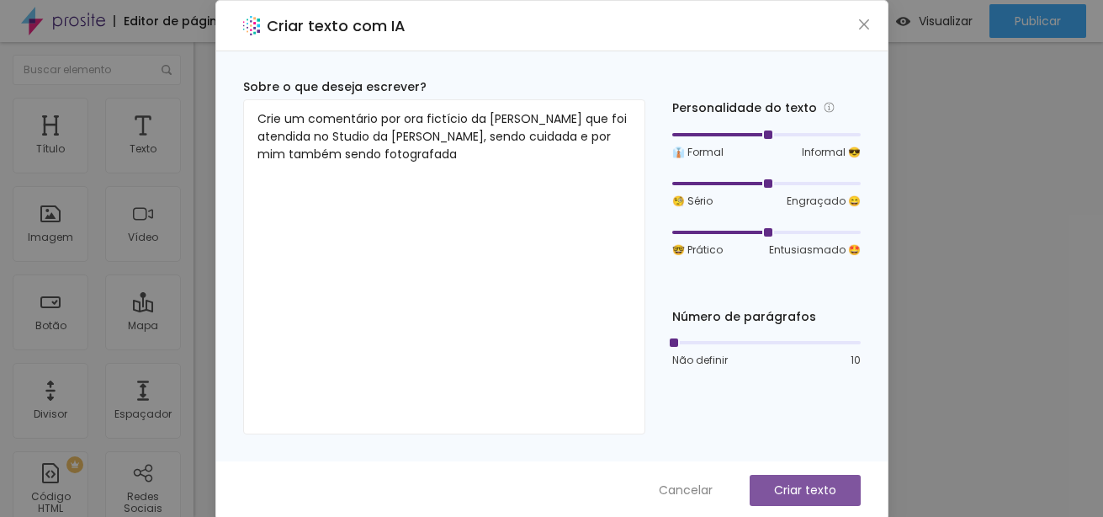
click at [774, 482] on p "Criar texto" at bounding box center [805, 490] width 62 height 18
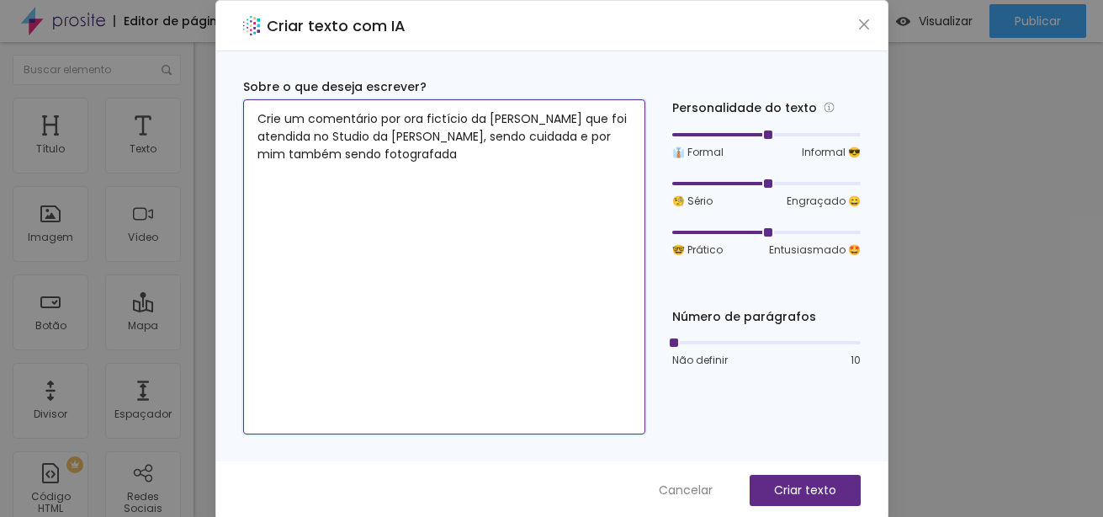
click at [511, 169] on textarea "Crie um comentário por ora fictício da Janaina que foi atendida no Studio da El…" at bounding box center [444, 266] width 402 height 335
drag, startPoint x: 395, startPoint y: 119, endPoint x: 516, endPoint y: 114, distance: 121.3
click at [516, 114] on textarea "Crie um comentário por ora fictício da Janaina que foi atendida no Studio da El…" at bounding box center [444, 266] width 402 height 335
click at [427, 116] on textarea "Crie um comentário por ora fictício da Janaina que foi atendida no Studio da El…" at bounding box center [444, 266] width 402 height 335
click at [404, 114] on textarea "Crie um comentário por ora fictício da Janaina que foi atendida no Studio da El…" at bounding box center [444, 266] width 402 height 335
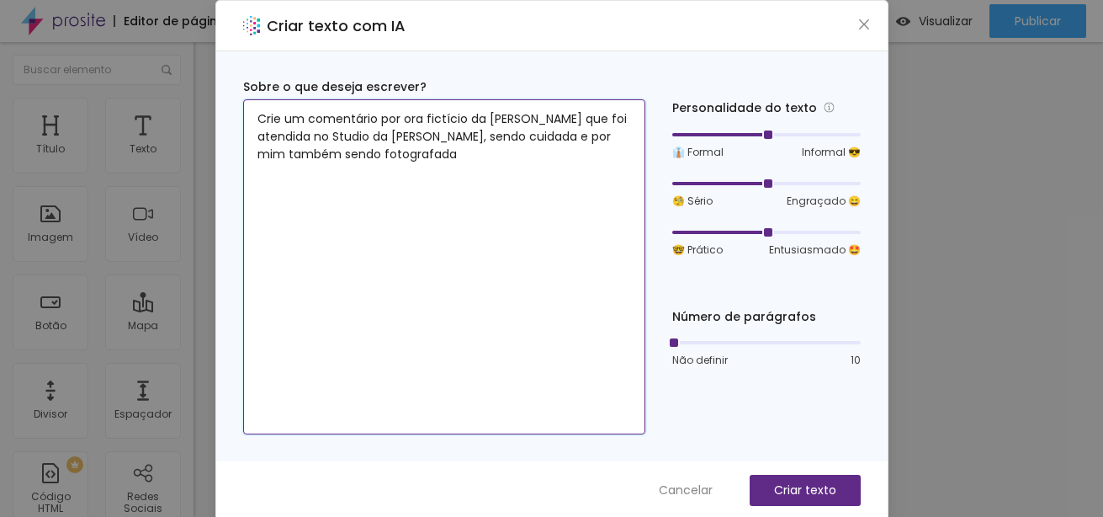
click at [397, 116] on textarea "Crie um comentário por ora fictício da Janaina que foi atendida no Studio da El…" at bounding box center [444, 266] width 402 height 335
click at [460, 120] on textarea "Crie um comentário por hora fictício da Janaina que foi atendida no Studio da E…" at bounding box center [444, 266] width 402 height 335
type textarea "Crie um comentário por hora fictício, da Janaina que foi atendida no Studio da …"
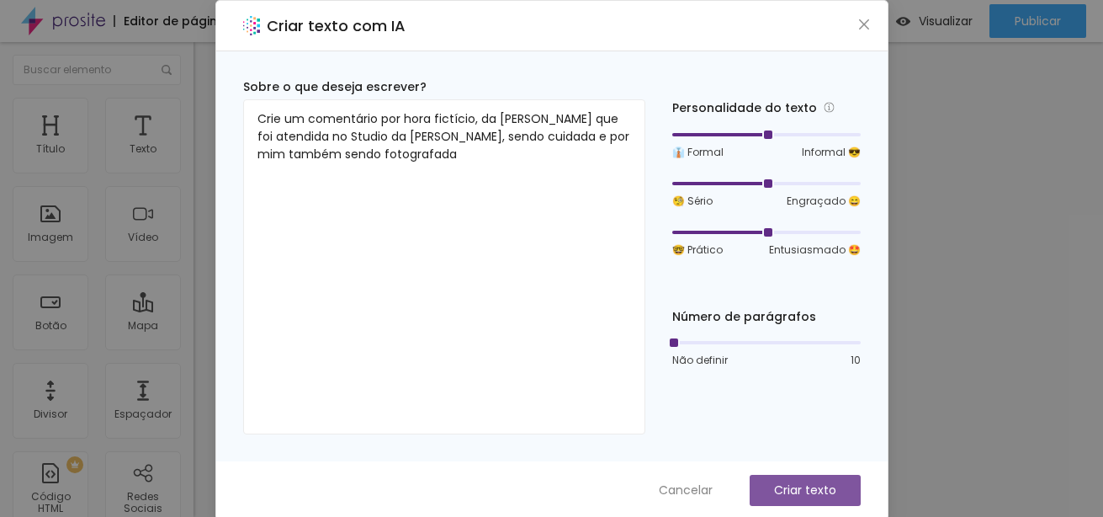
click at [785, 483] on p "Criar texto" at bounding box center [805, 490] width 62 height 18
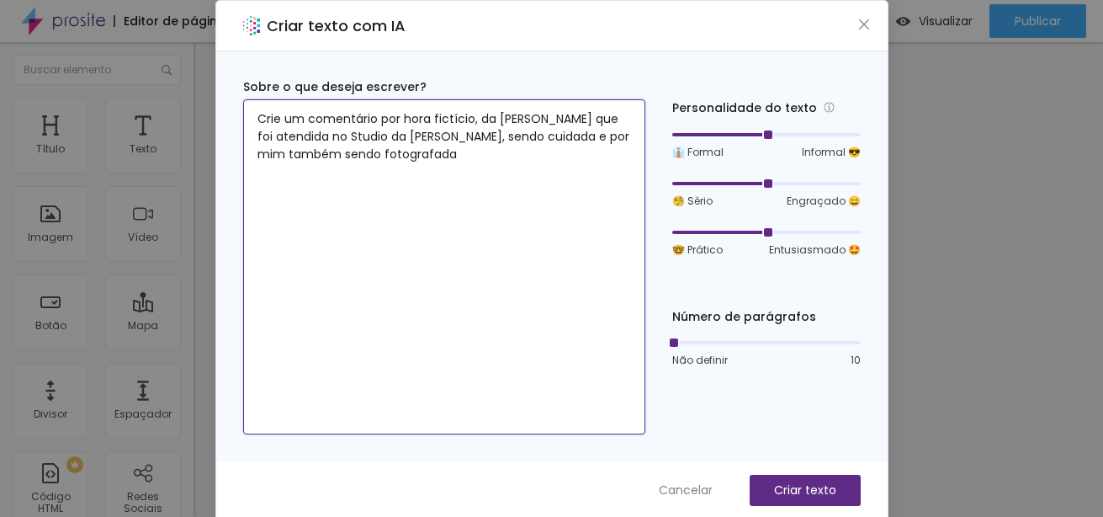
drag, startPoint x: 414, startPoint y: 157, endPoint x: 129, endPoint y: 56, distance: 302.8
click at [128, 59] on div "Criar texto com IA Sobre o que deseja escrever? Crie um comentário por hora fic…" at bounding box center [551, 258] width 1103 height 517
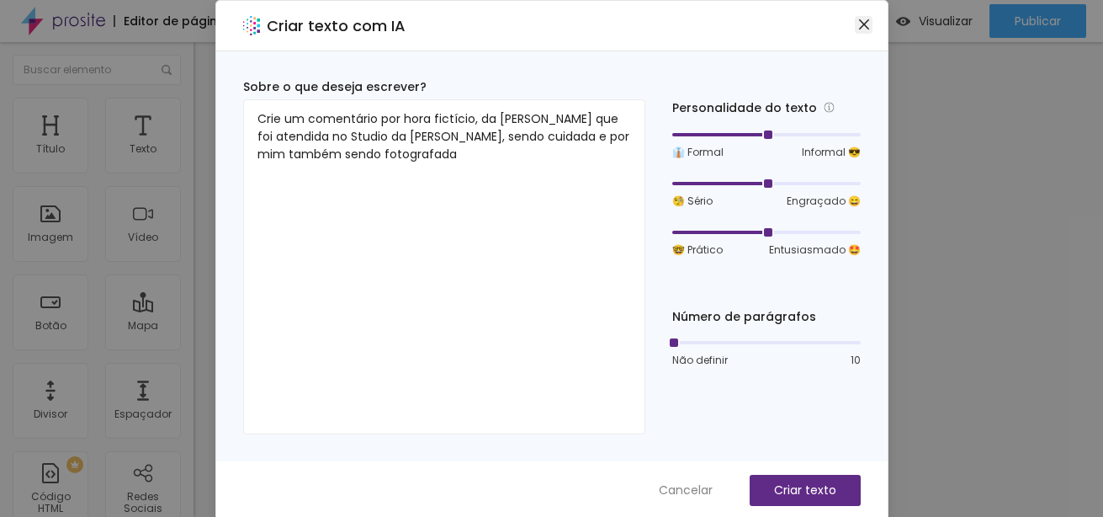
click at [857, 26] on icon "close" at bounding box center [863, 24] width 13 height 13
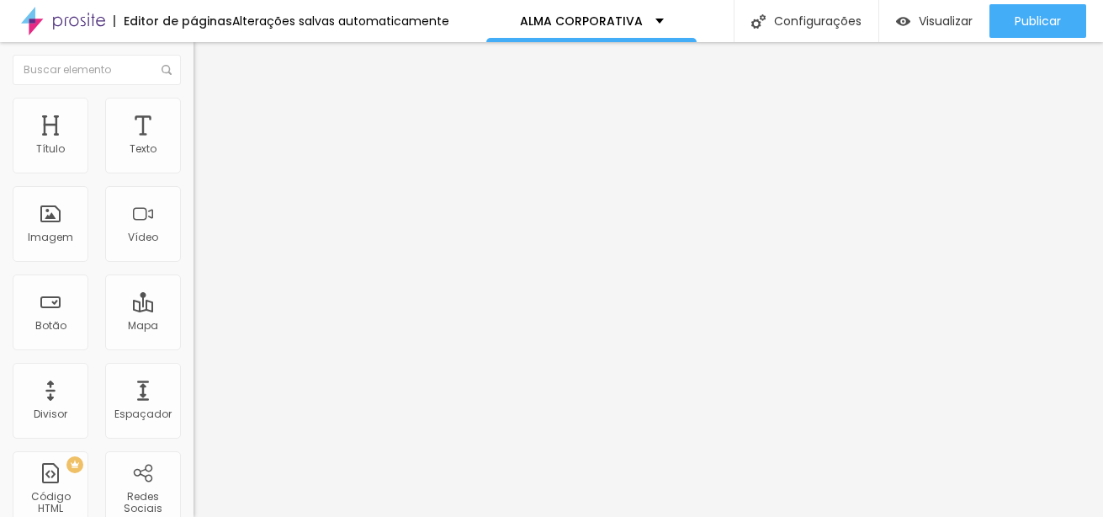
click at [193, 145] on span "Trocar imagem" at bounding box center [239, 137] width 92 height 14
click at [341, 516] on div at bounding box center [551, 527] width 1103 height 0
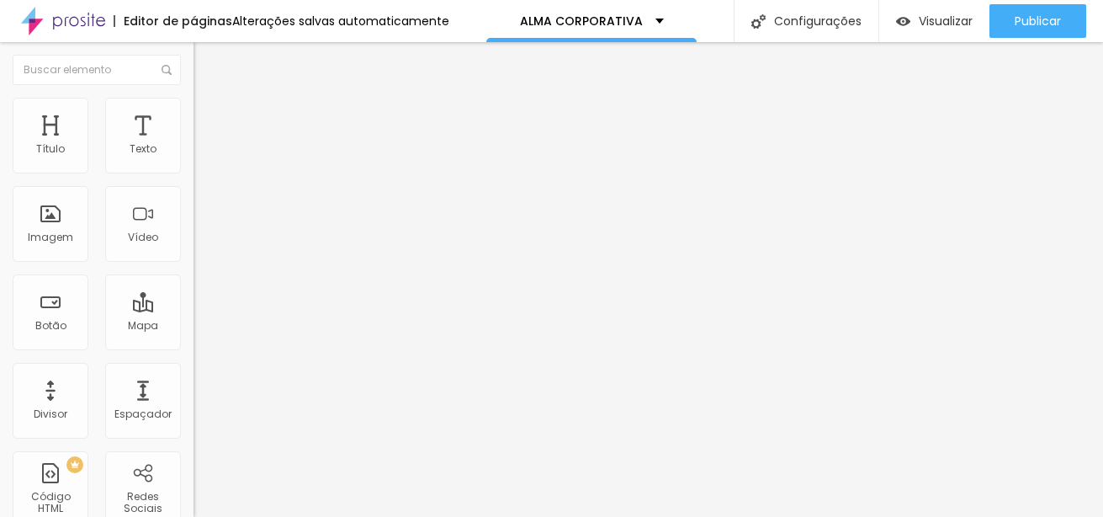
scroll to position [505, 0]
click at [193, 145] on span "Trocar imagem" at bounding box center [239, 137] width 92 height 14
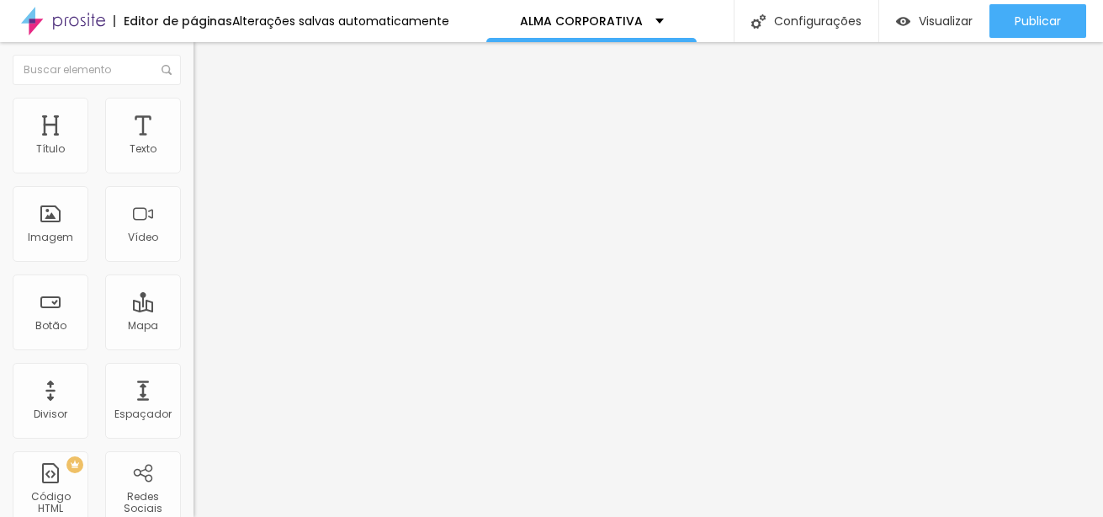
click at [193, 145] on span "Trocar imagem" at bounding box center [239, 137] width 92 height 14
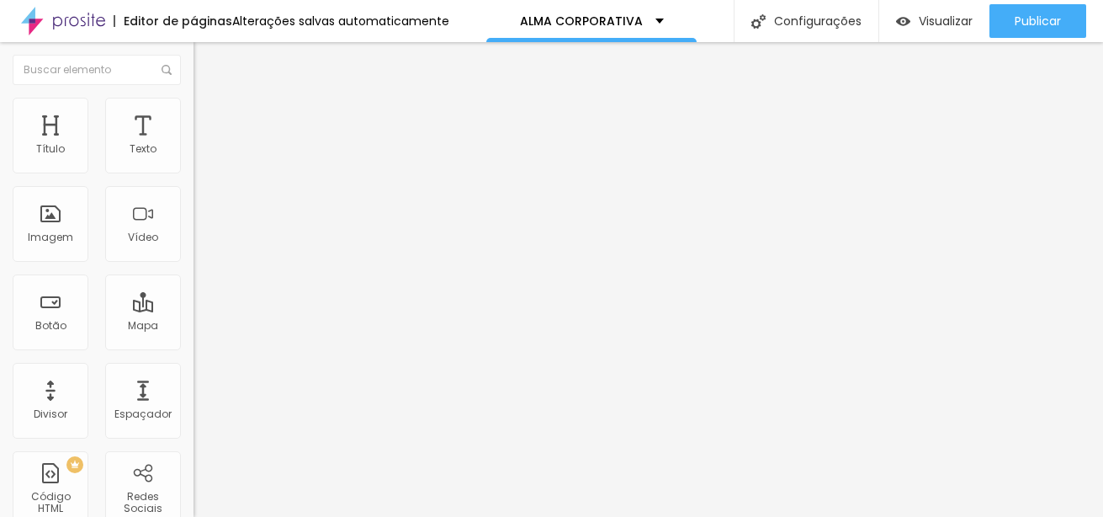
click at [133, 243] on div "Vídeo" at bounding box center [143, 237] width 30 height 12
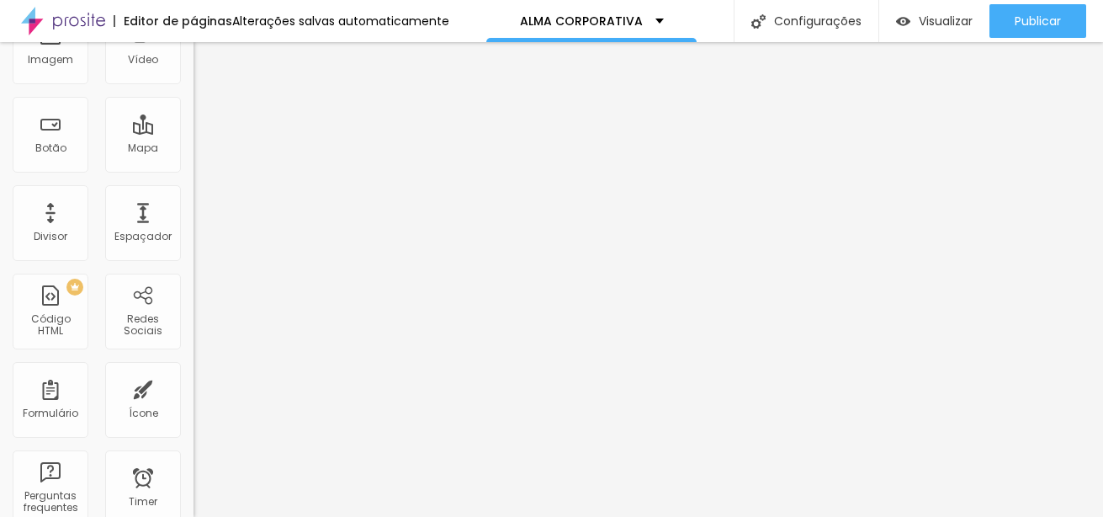
scroll to position [0, 0]
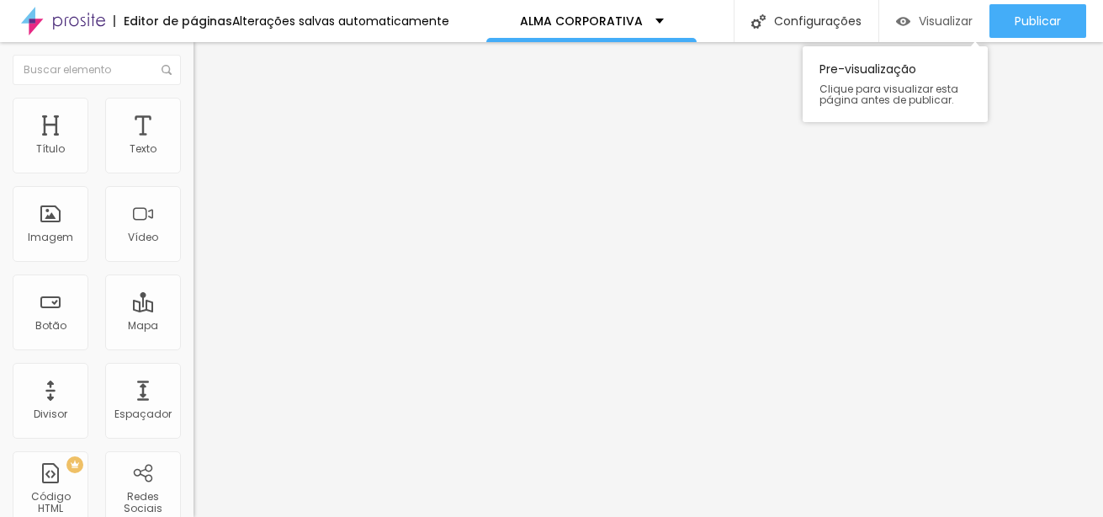
click at [959, 22] on span "Visualizar" at bounding box center [946, 20] width 54 height 13
click at [193, 108] on img at bounding box center [200, 105] width 15 height 15
click at [67, 222] on div "Imagem" at bounding box center [51, 224] width 76 height 76
click at [47, 218] on div "Imagem" at bounding box center [51, 224] width 76 height 76
click at [193, 103] on ul "Conteúdo Estilo Avançado" at bounding box center [289, 106] width 193 height 50
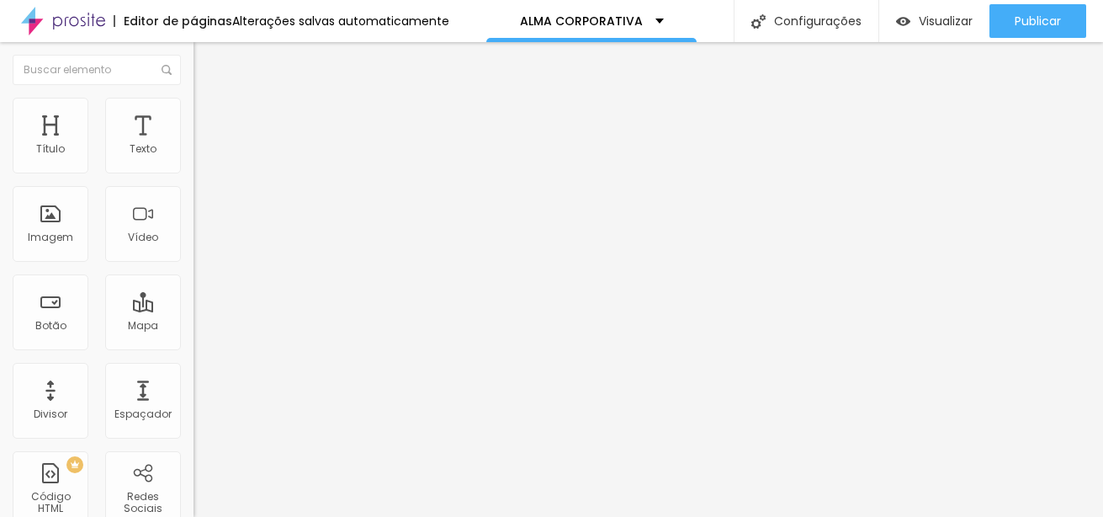
click at [209, 116] on span "Estilo" at bounding box center [222, 109] width 26 height 14
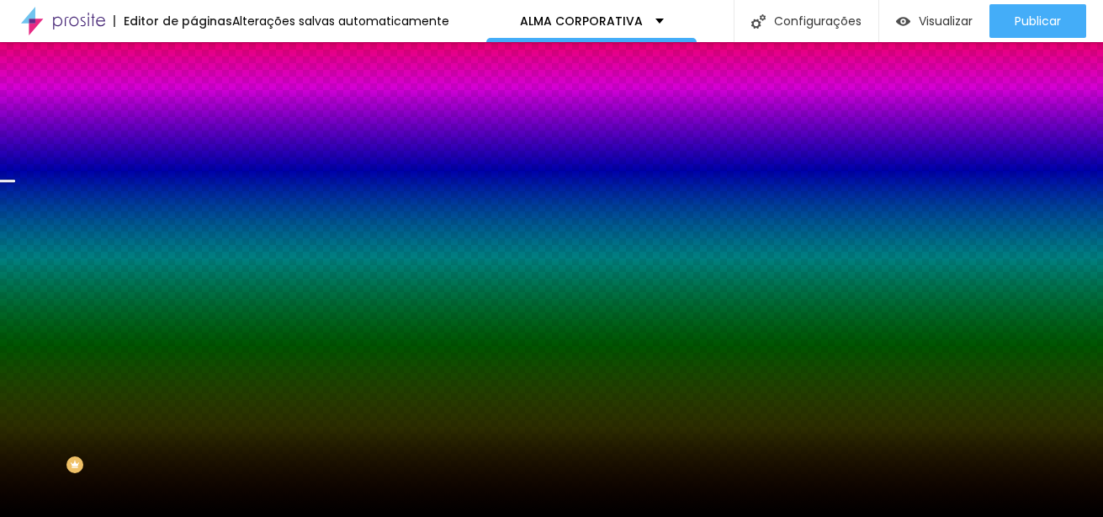
click at [193, 155] on span "Trocar imagem" at bounding box center [239, 147] width 92 height 14
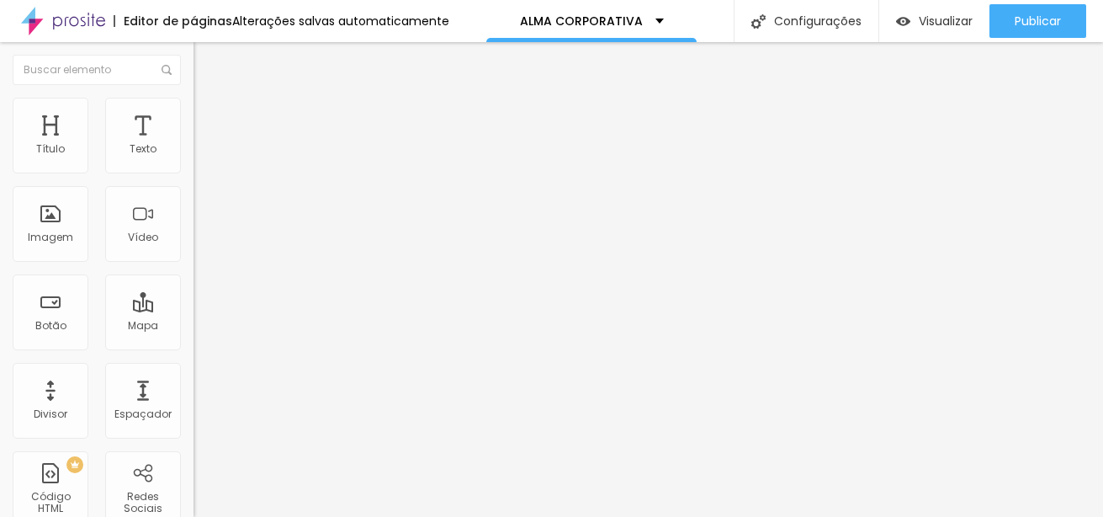
click at [193, 145] on span "Trocar imagem" at bounding box center [239, 137] width 92 height 14
click at [344, 516] on div at bounding box center [551, 527] width 1103 height 0
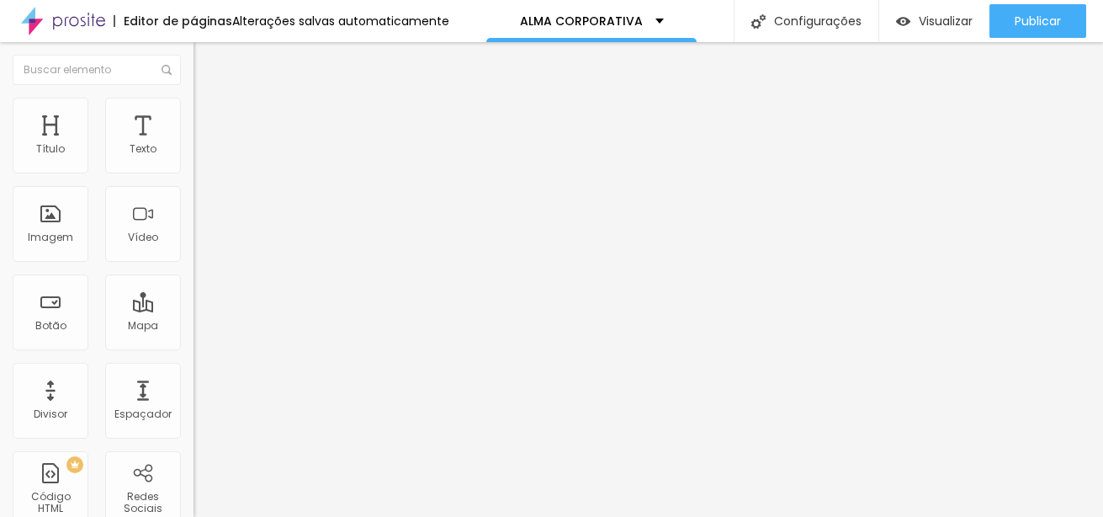
scroll to position [0, 0]
click at [193, 145] on span "Trocar imagem" at bounding box center [239, 137] width 92 height 14
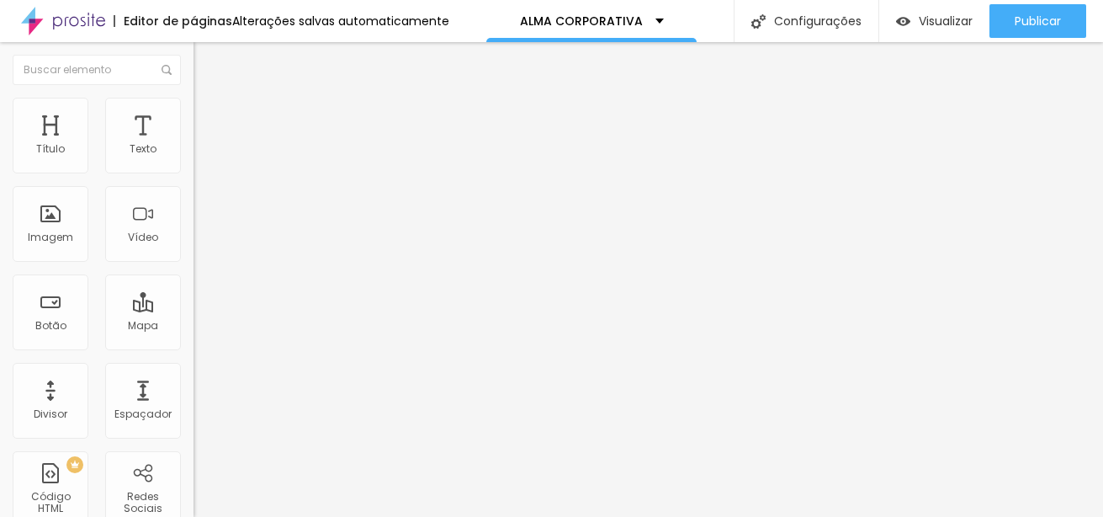
drag, startPoint x: 977, startPoint y: 466, endPoint x: 91, endPoint y: 244, distance: 913.3
click at [193, 145] on span "Trocar imagem" at bounding box center [239, 137] width 92 height 14
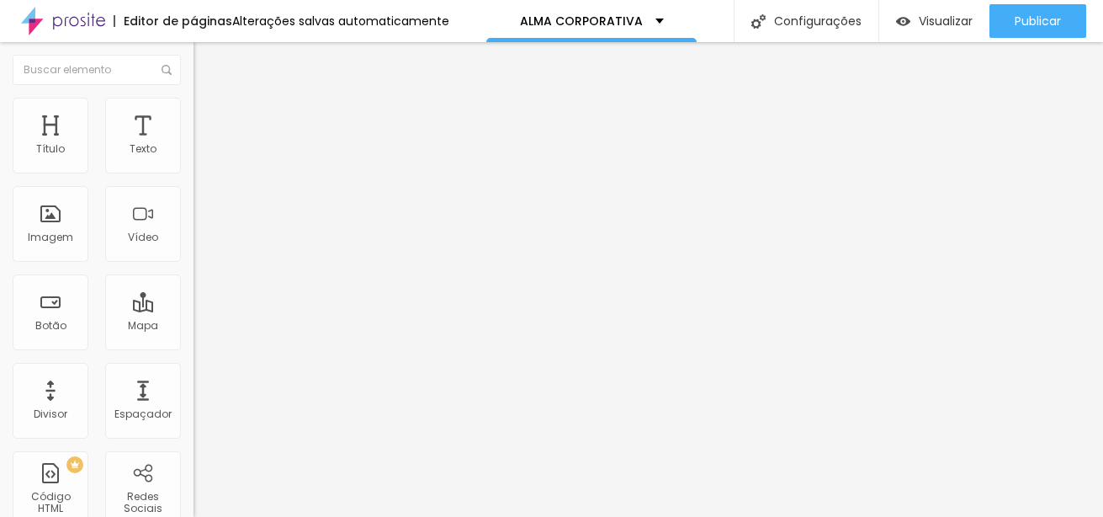
click at [193, 145] on span "Trocar imagem" at bounding box center [239, 137] width 92 height 14
drag, startPoint x: 959, startPoint y: 469, endPoint x: 84, endPoint y: 238, distance: 904.8
click at [193, 145] on span "Trocar imagem" at bounding box center [239, 137] width 92 height 14
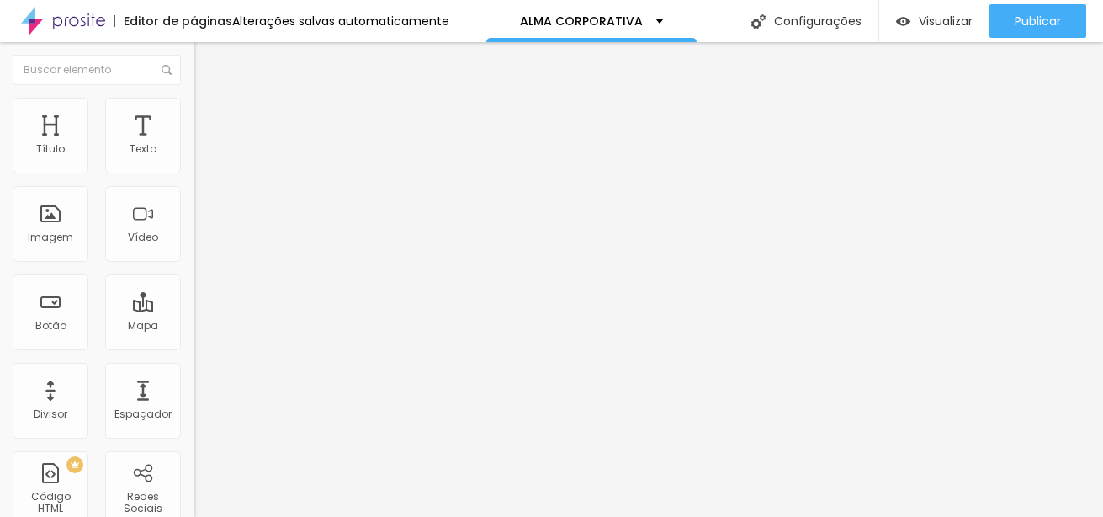
click at [193, 145] on span "Trocar imagem" at bounding box center [239, 137] width 92 height 14
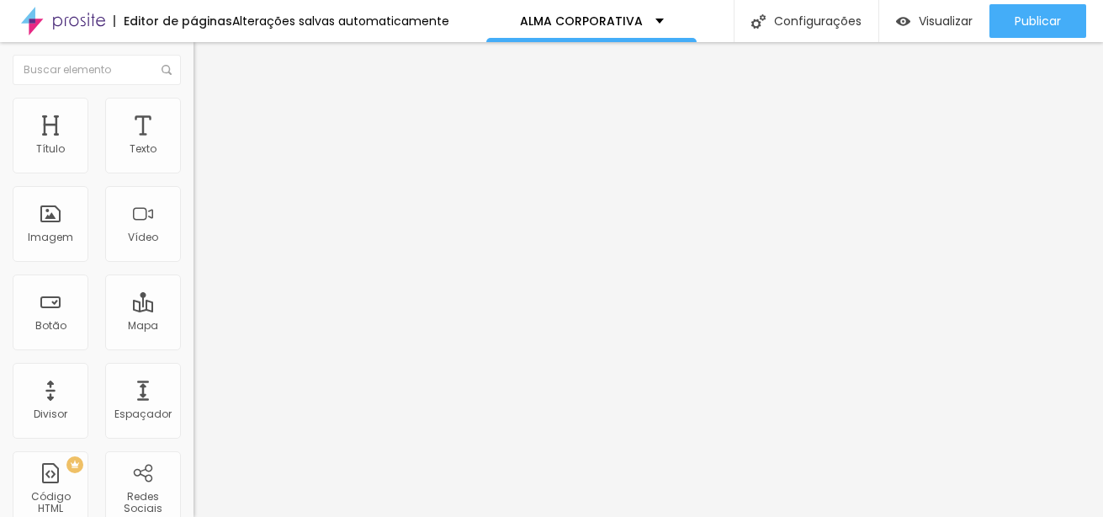
click at [193, 263] on span "1:1 Quadrado" at bounding box center [226, 256] width 66 height 14
click at [193, 310] on span "Original" at bounding box center [213, 302] width 40 height 14
click at [193, 284] on span "Padrão" at bounding box center [212, 276] width 38 height 14
click at [193, 300] on span "Quadrado" at bounding box center [220, 292] width 55 height 14
click at [193, 273] on span "Cinema" at bounding box center [214, 266] width 42 height 14
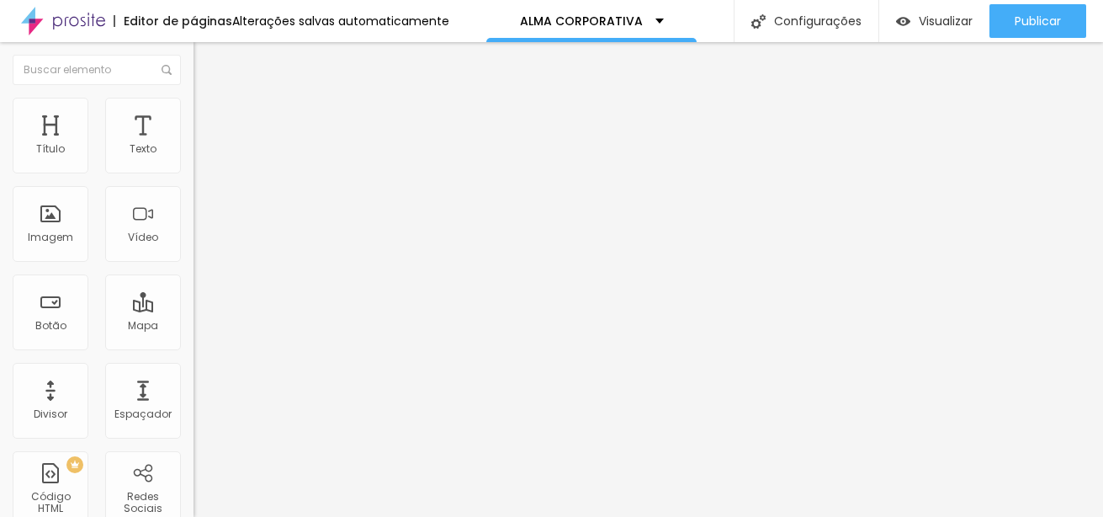
click at [193, 310] on span "Original" at bounding box center [213, 302] width 40 height 14
click at [193, 308] on ul "Cinema 16:9 Padrão 4:3 Quadrado 1:1 Original" at bounding box center [289, 285] width 193 height 46
click at [193, 273] on span "Cinema" at bounding box center [214, 266] width 42 height 14
click at [193, 263] on span "16:9 Cinema" at bounding box center [225, 256] width 64 height 14
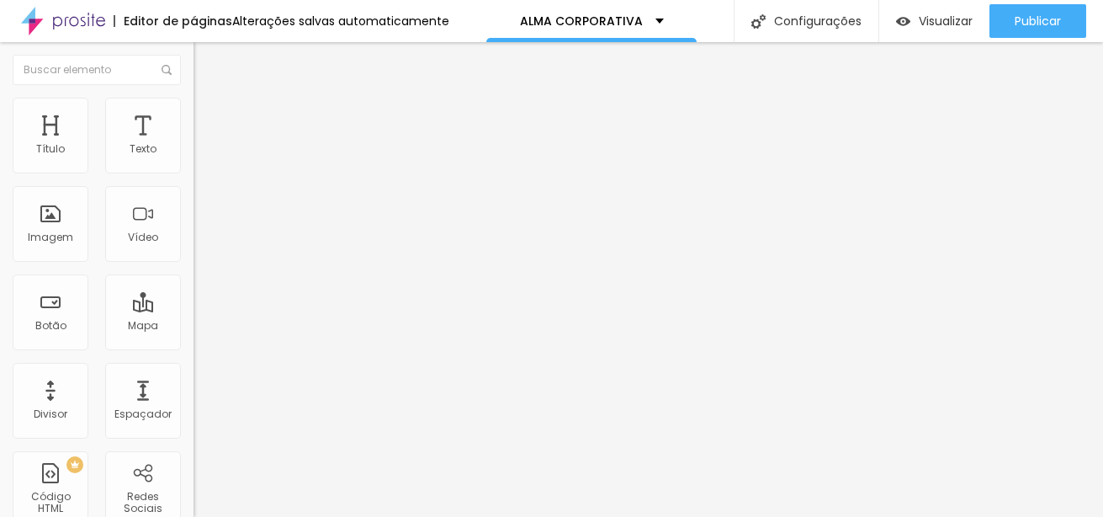
click at [193, 300] on span "Quadrado" at bounding box center [220, 292] width 55 height 14
click at [193, 111] on li "Estilo" at bounding box center [289, 106] width 193 height 17
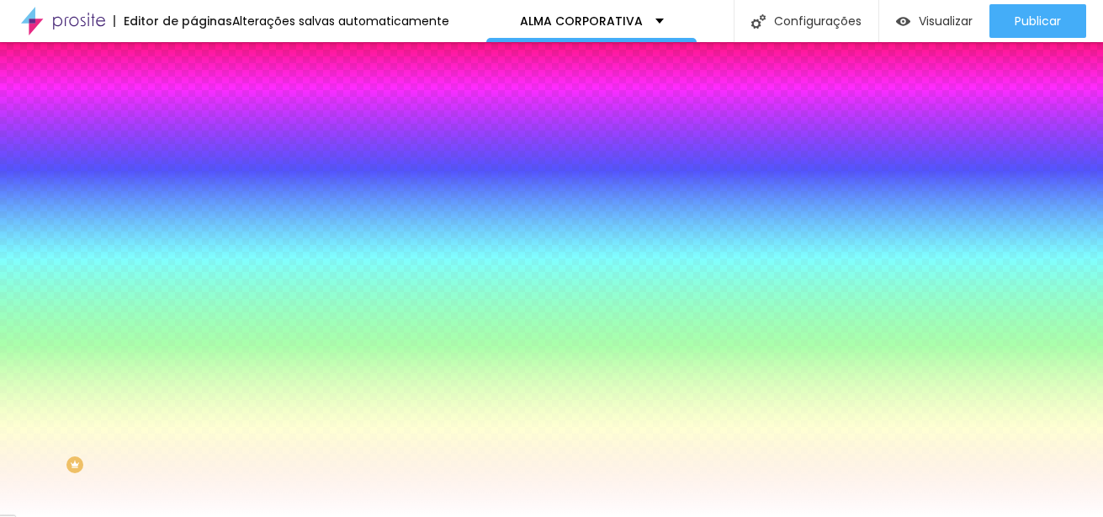
click at [193, 155] on span "Trocar imagem" at bounding box center [239, 147] width 92 height 14
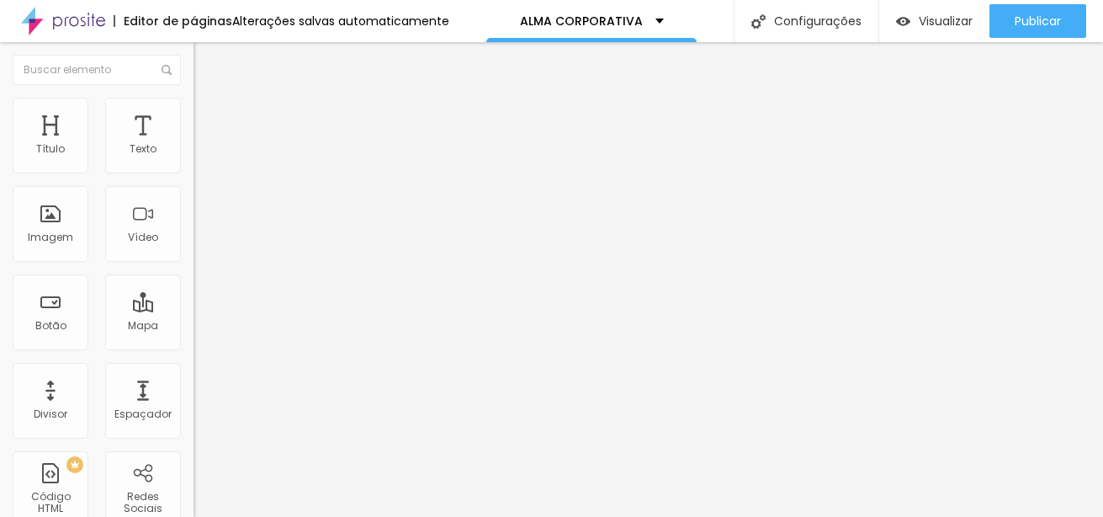
click at [193, 105] on li "Estilo" at bounding box center [289, 106] width 193 height 17
click at [209, 99] on span "Conteúdo" at bounding box center [235, 92] width 52 height 14
click at [193, 145] on span "Trocar imagem" at bounding box center [239, 137] width 92 height 14
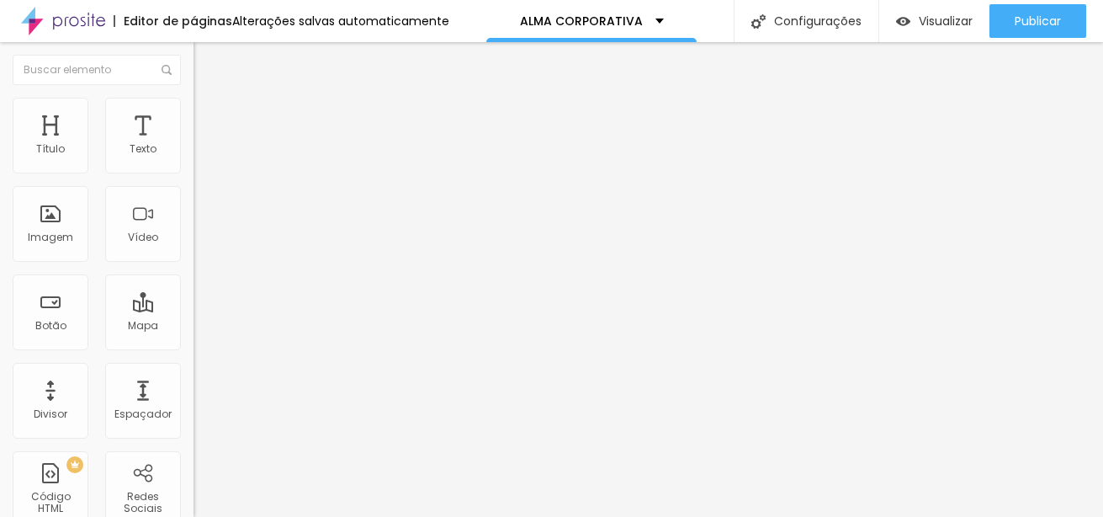
click at [338, 516] on div at bounding box center [551, 527] width 1103 height 0
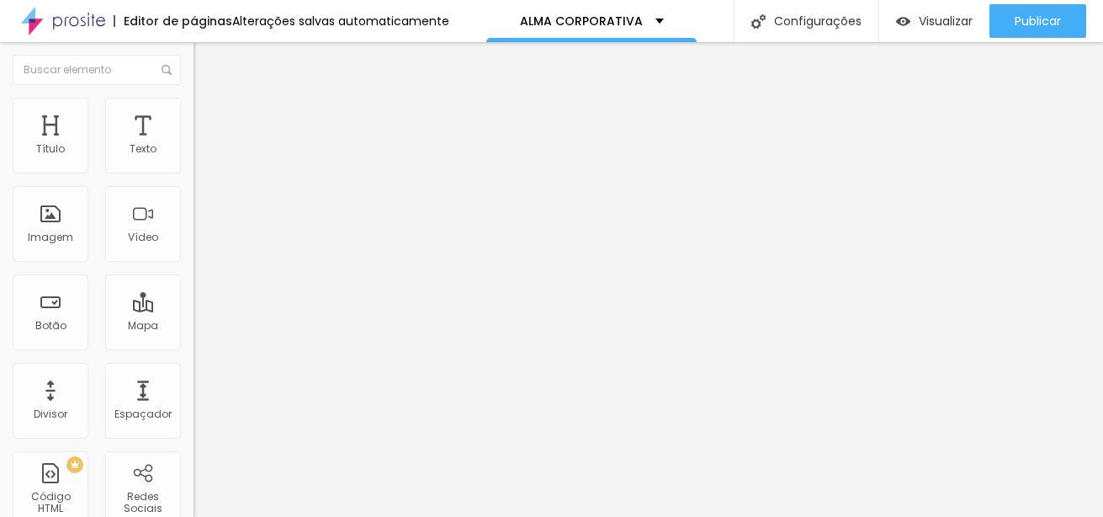
click at [193, 145] on span "Trocar imagem" at bounding box center [239, 137] width 92 height 14
drag, startPoint x: 994, startPoint y: 464, endPoint x: 80, endPoint y: 239, distance: 941.7
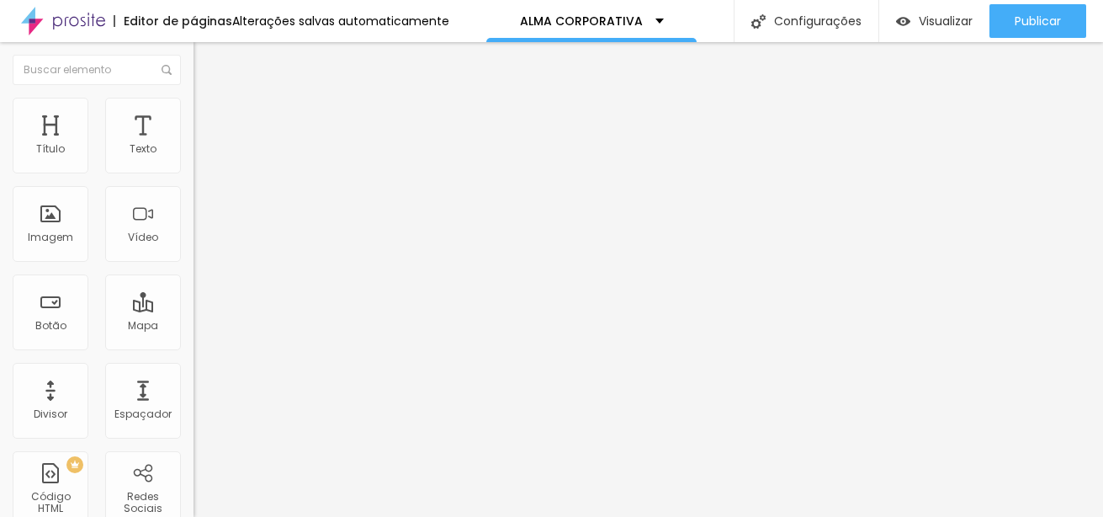
click at [193, 145] on span "Trocar imagem" at bounding box center [239, 137] width 92 height 14
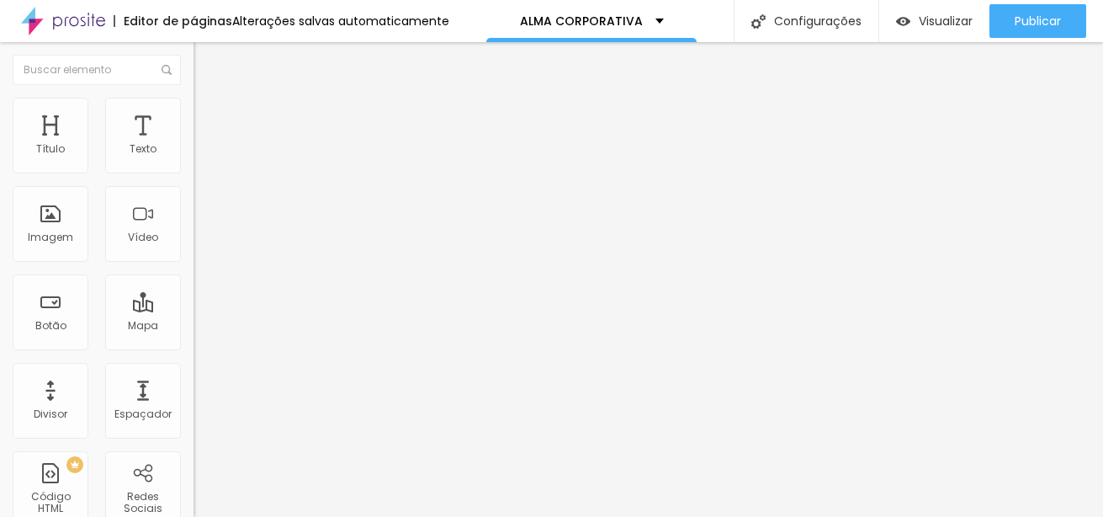
click at [209, 115] on span "Estilo" at bounding box center [222, 109] width 26 height 14
click at [209, 99] on span "Conteúdo" at bounding box center [235, 92] width 52 height 14
click at [193, 158] on input "https://youtu.be/Pw02KvYE1lg" at bounding box center [294, 149] width 202 height 17
click at [56, 238] on div "Imagem" at bounding box center [50, 237] width 45 height 12
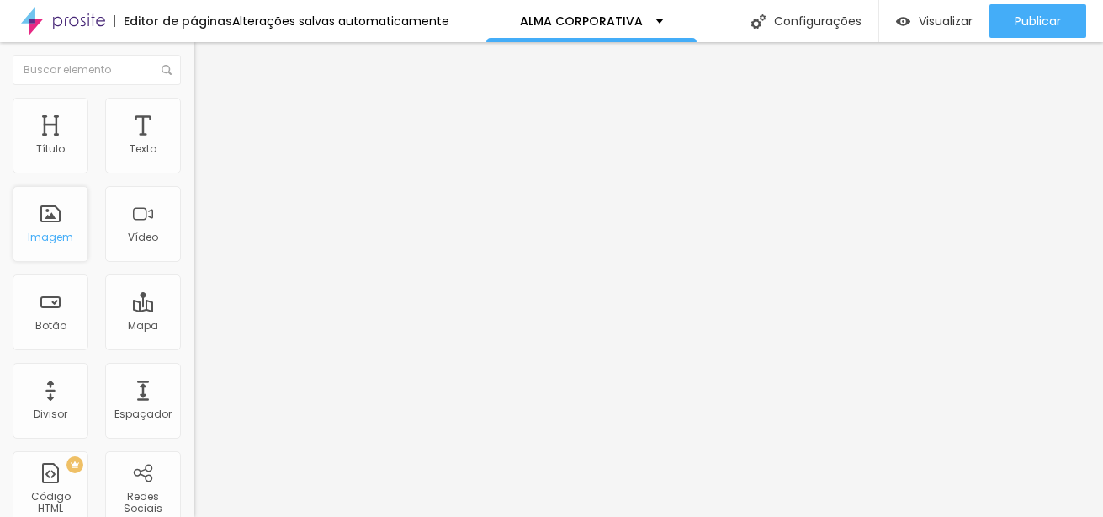
click at [60, 236] on div "Imagem" at bounding box center [50, 237] width 45 height 12
click at [193, 145] on span "Trocar imagem" at bounding box center [239, 137] width 92 height 14
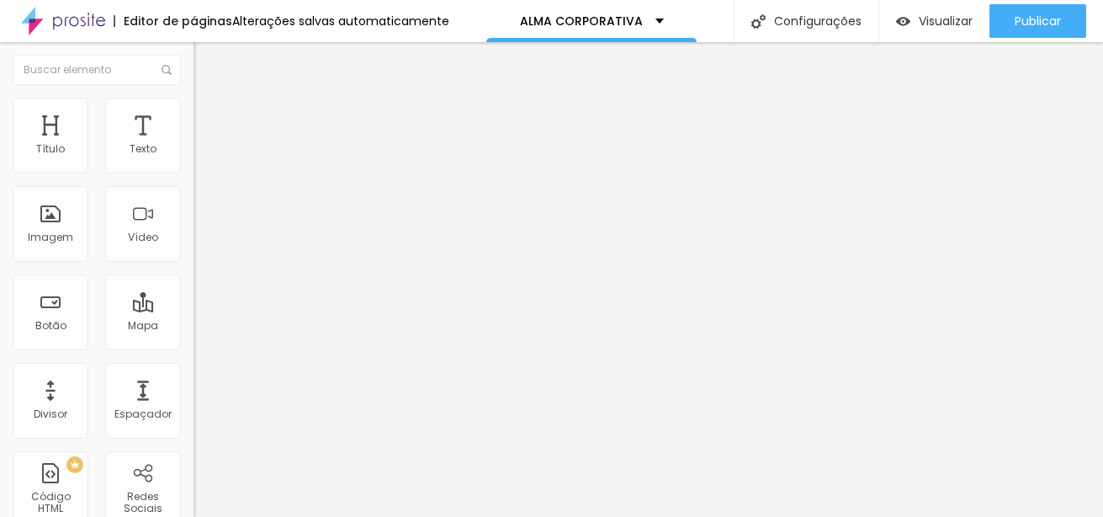
type input "21"
type input "20"
type input "19"
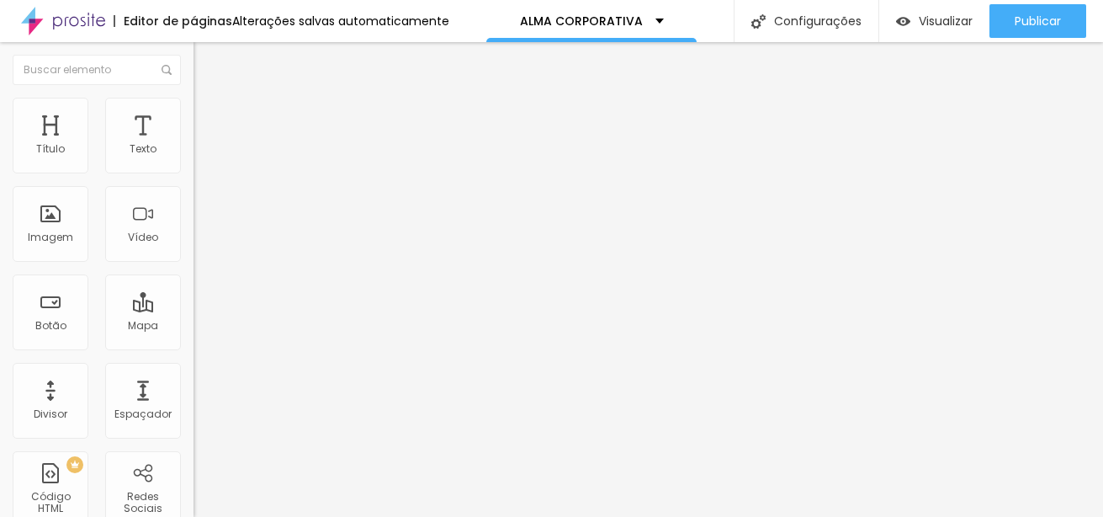
type input "19"
drag, startPoint x: 94, startPoint y: 165, endPoint x: 85, endPoint y: 163, distance: 9.4
click at [193, 310] on input "range" at bounding box center [247, 316] width 109 height 13
type input "18"
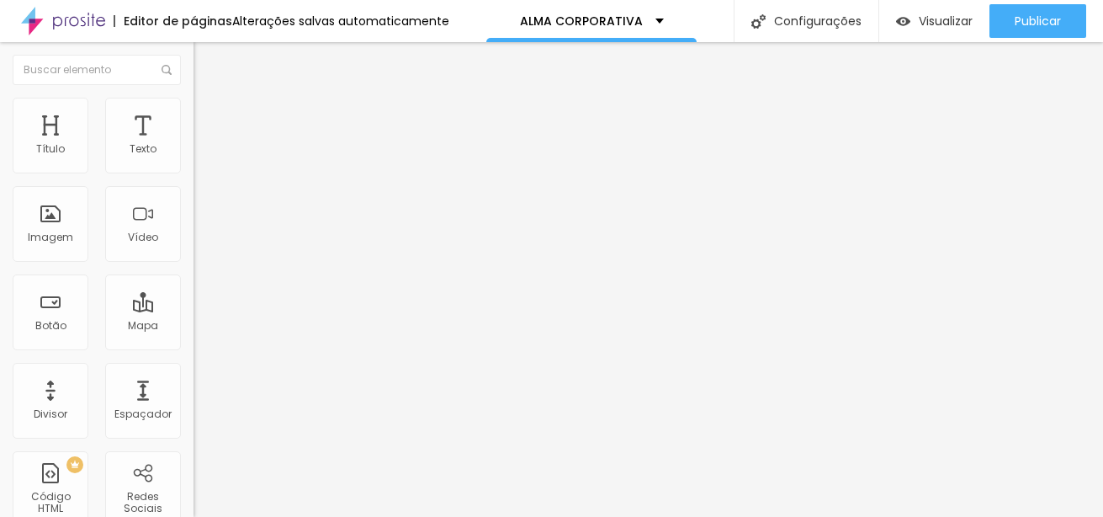
type input "18"
click at [193, 310] on input "range" at bounding box center [247, 316] width 109 height 13
click at [193, 344] on input "https://" at bounding box center [294, 338] width 202 height 17
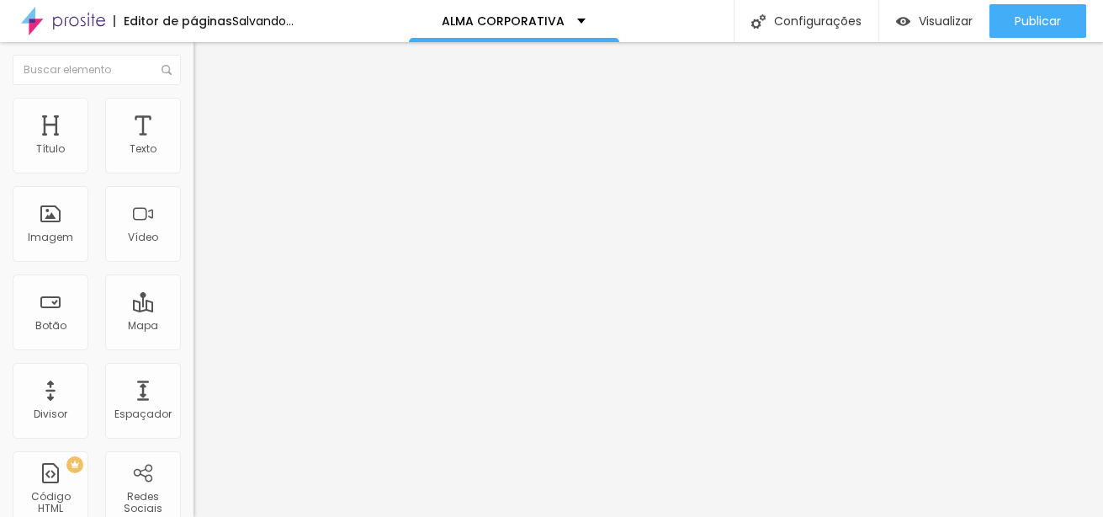
click at [193, 344] on input "https://" at bounding box center [294, 338] width 202 height 17
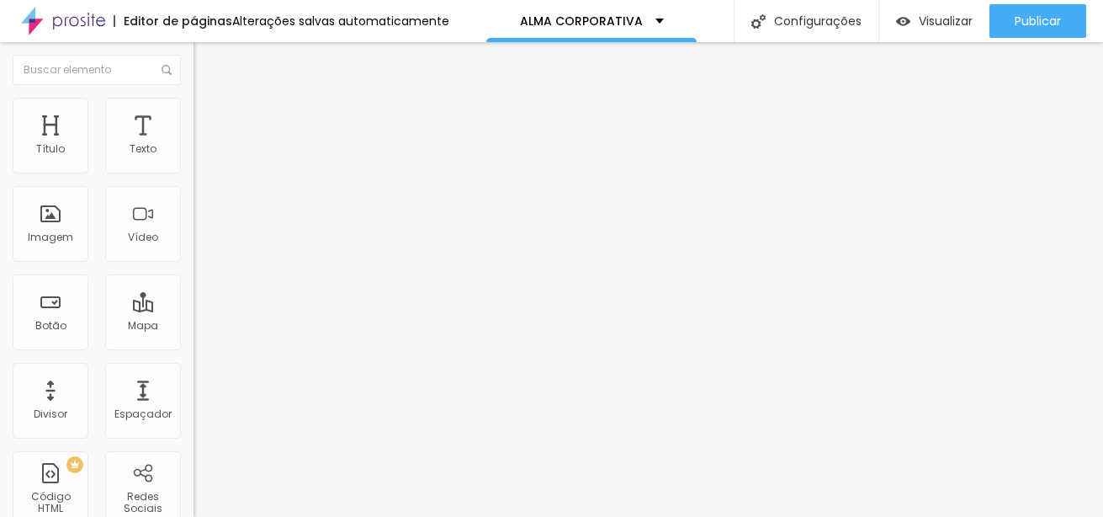
click at [193, 342] on input "https://" at bounding box center [294, 338] width 202 height 17
click at [193, 343] on input "https://" at bounding box center [294, 338] width 202 height 17
paste input "[DOMAIN_NAME][URL]"
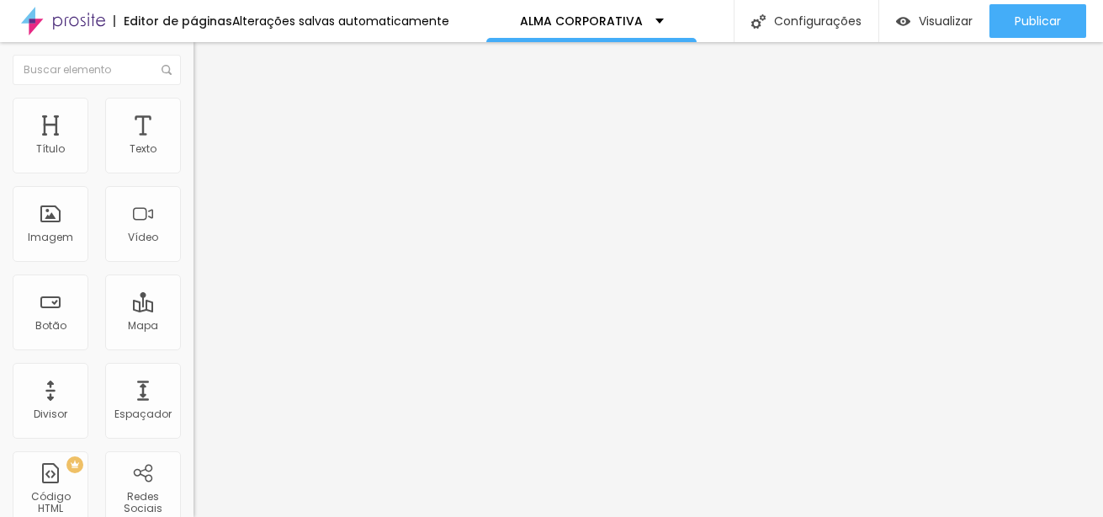
type input "[URL][DOMAIN_NAME]"
click at [193, 368] on div at bounding box center [289, 368] width 193 height 0
click at [193, 386] on div "Texto CONTRATAR AGORA Alinhamento Tamanho Normal Pequeno Normal Grande Link URL…" at bounding box center [289, 258] width 193 height 255
click at [146, 130] on div "Texto" at bounding box center [143, 136] width 76 height 76
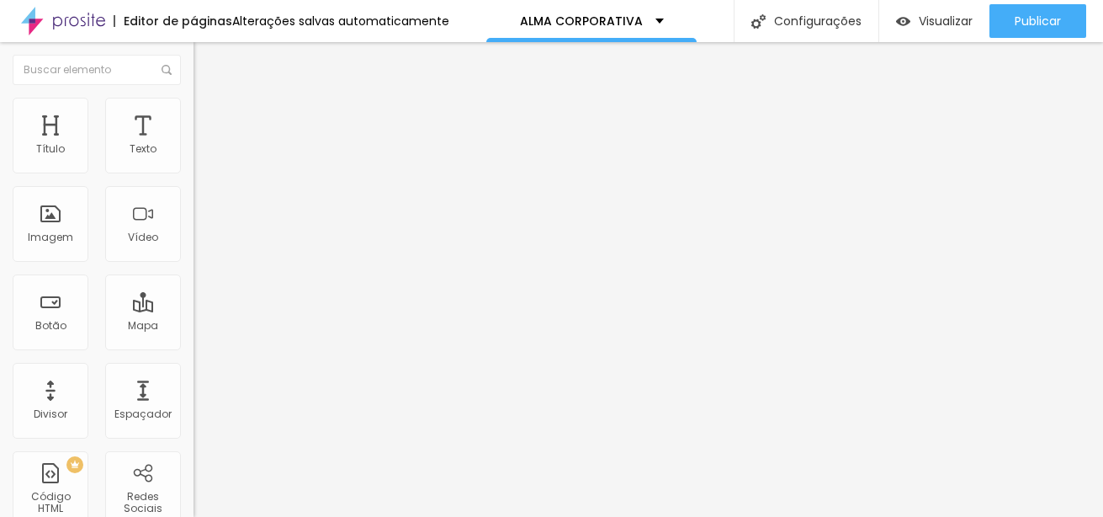
click at [193, 193] on span "Titulo 5" at bounding box center [211, 186] width 37 height 14
click at [193, 209] on span "Titulo 6" at bounding box center [209, 203] width 32 height 13
click at [193, 208] on div "Titulo 6 H6" at bounding box center [289, 200] width 193 height 16
click at [208, 209] on span "Titulo 6" at bounding box center [224, 203] width 32 height 13
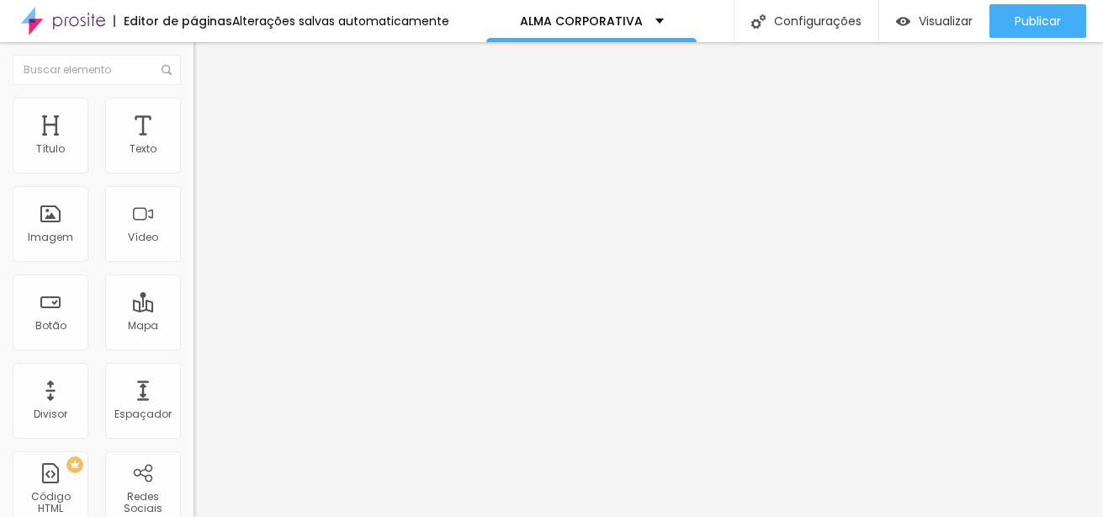
type input "38"
type input "36"
click at [193, 403] on input "range" at bounding box center [247, 409] width 109 height 13
type input "36"
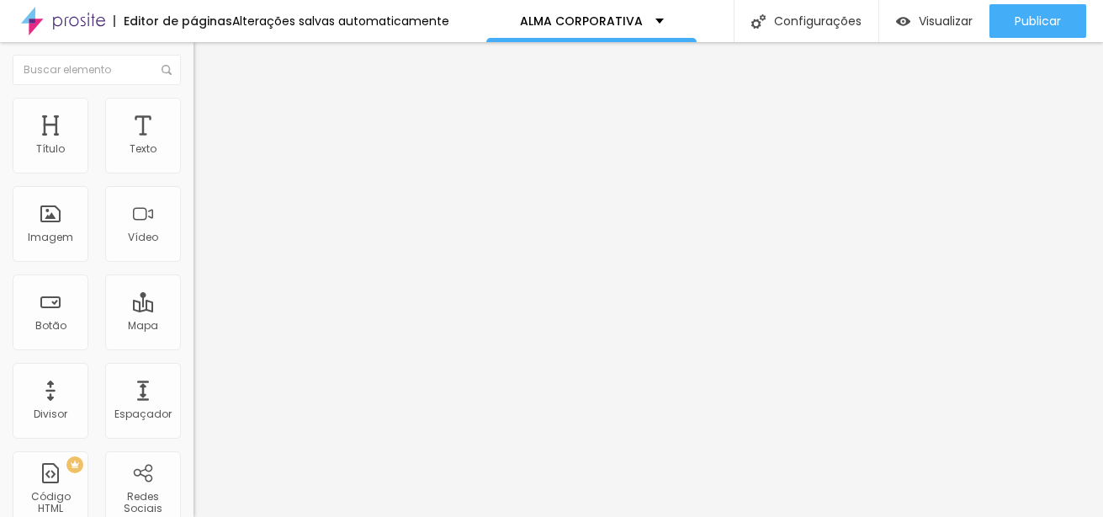
type input "27"
type input "26"
type input "24"
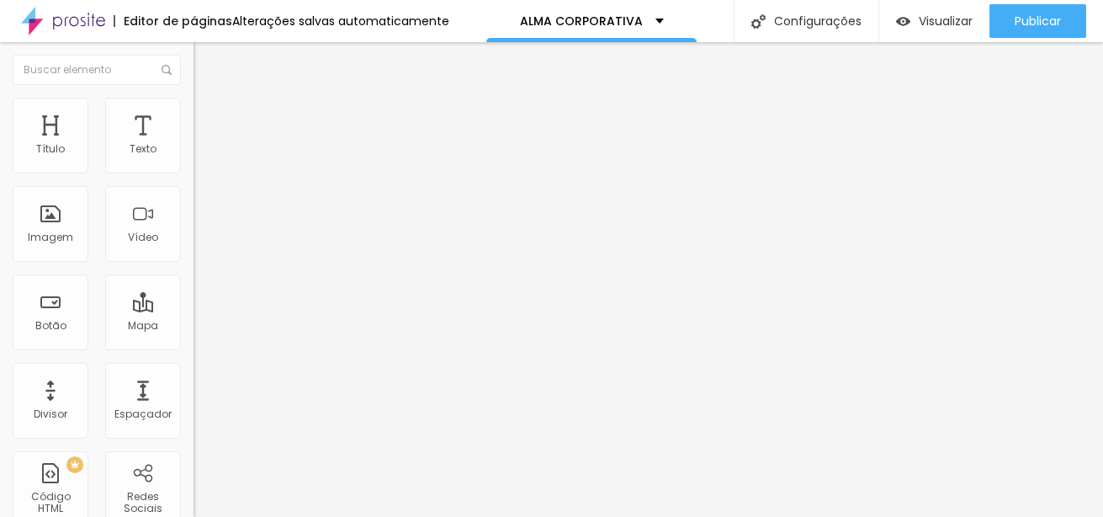
type input "24"
type input "20"
type input "18"
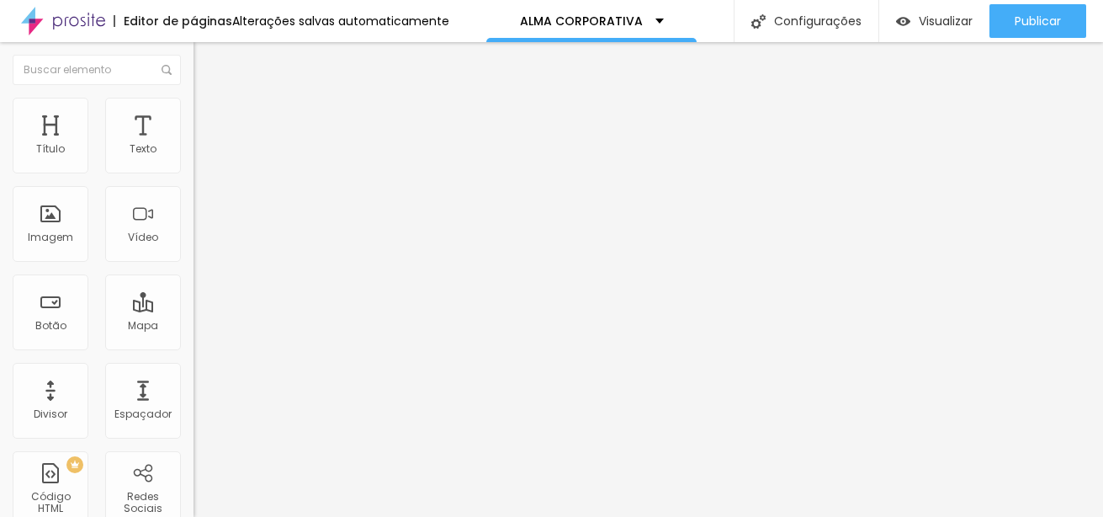
type input "17"
type input "15"
drag, startPoint x: 55, startPoint y: 352, endPoint x: 127, endPoint y: 337, distance: 73.8
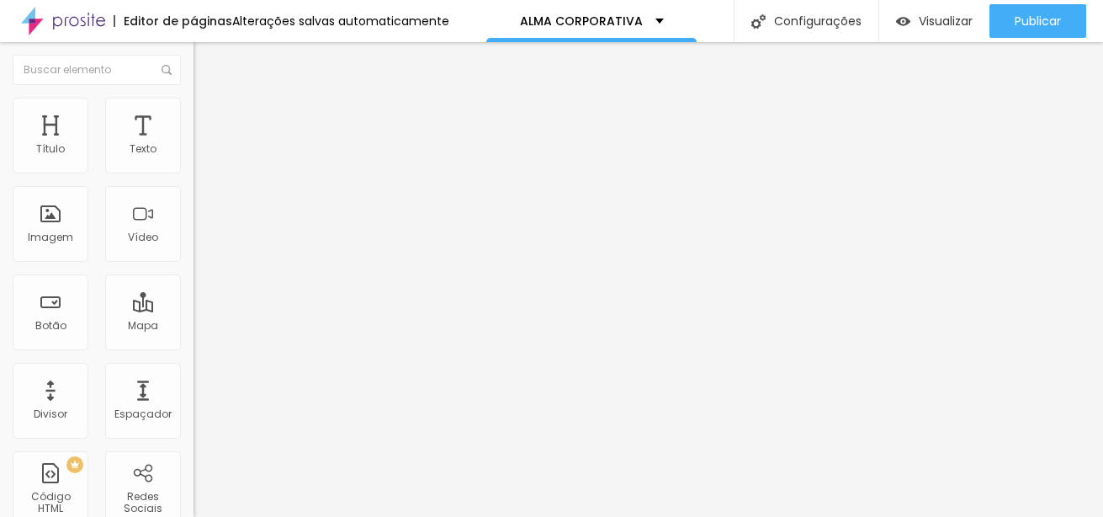
type input "15"
click at [193, 403] on input "range" at bounding box center [247, 409] width 109 height 13
type input "0.6"
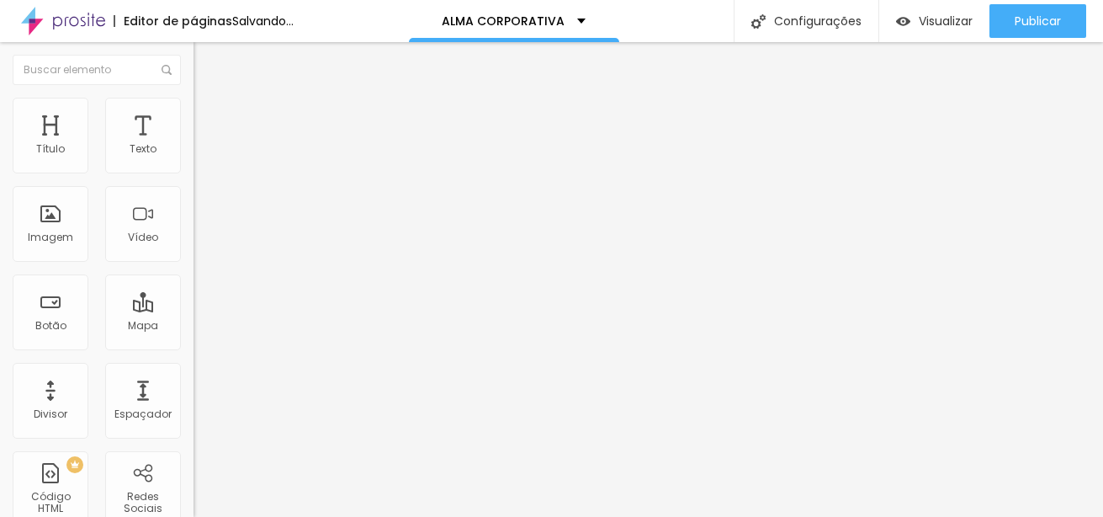
type input "3.1"
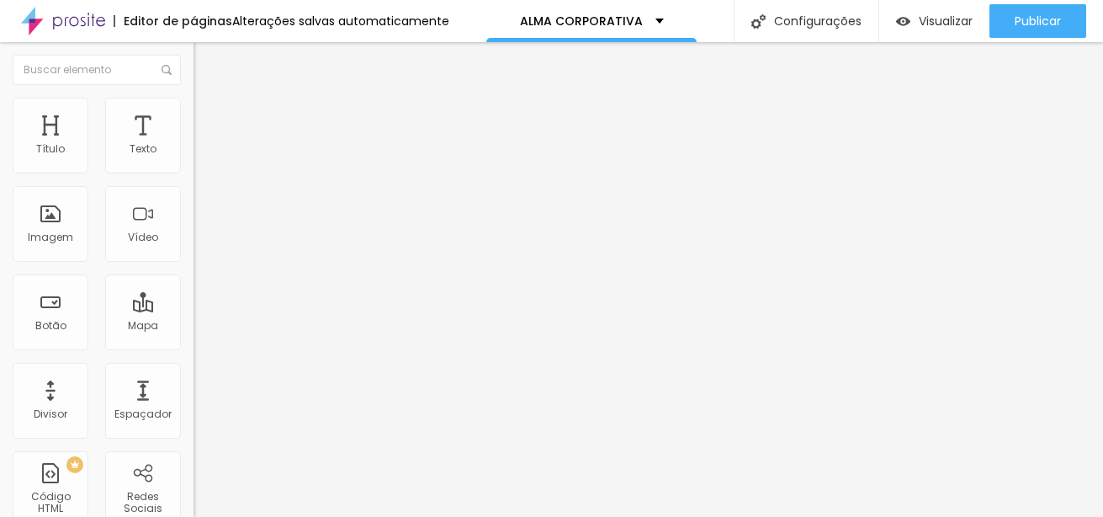
type input "6"
click at [193, 184] on span "Titulo 4" at bounding box center [215, 175] width 45 height 17
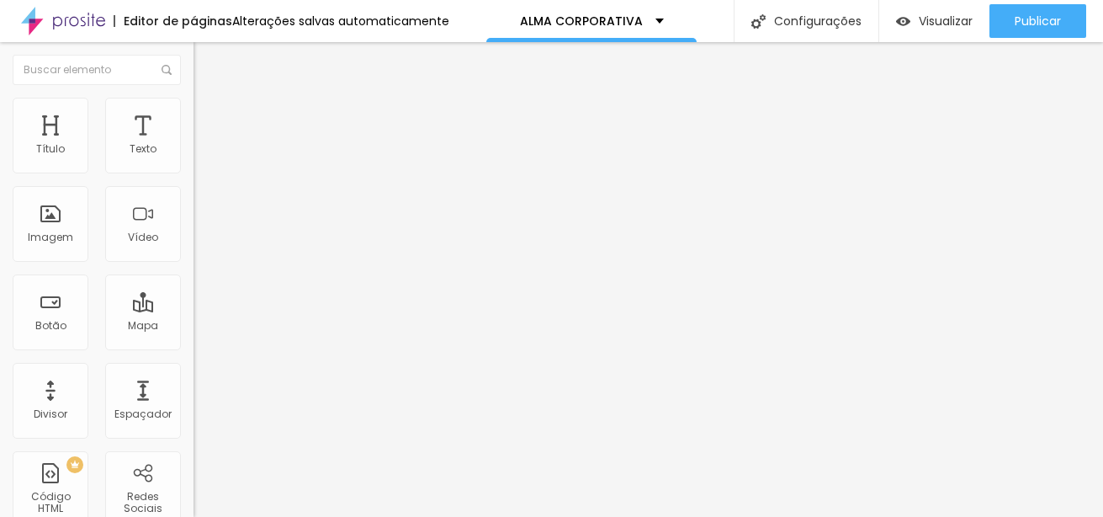
click at [193, 196] on div "Titulo 5 H5" at bounding box center [289, 191] width 193 height 10
click at [208, 174] on span "Titulo 3" at bounding box center [231, 167] width 47 height 14
click at [138, 136] on div "Texto" at bounding box center [143, 136] width 76 height 76
type input "36"
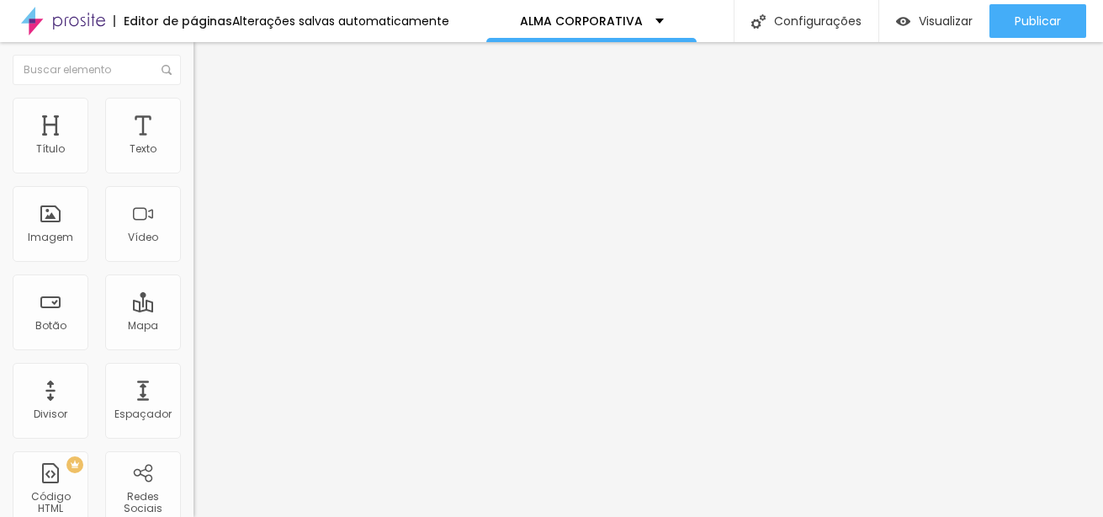
click at [193, 397] on input "range" at bounding box center [247, 403] width 109 height 13
type input "56"
click at [193, 397] on input "range" at bounding box center [247, 403] width 109 height 13
type input "73"
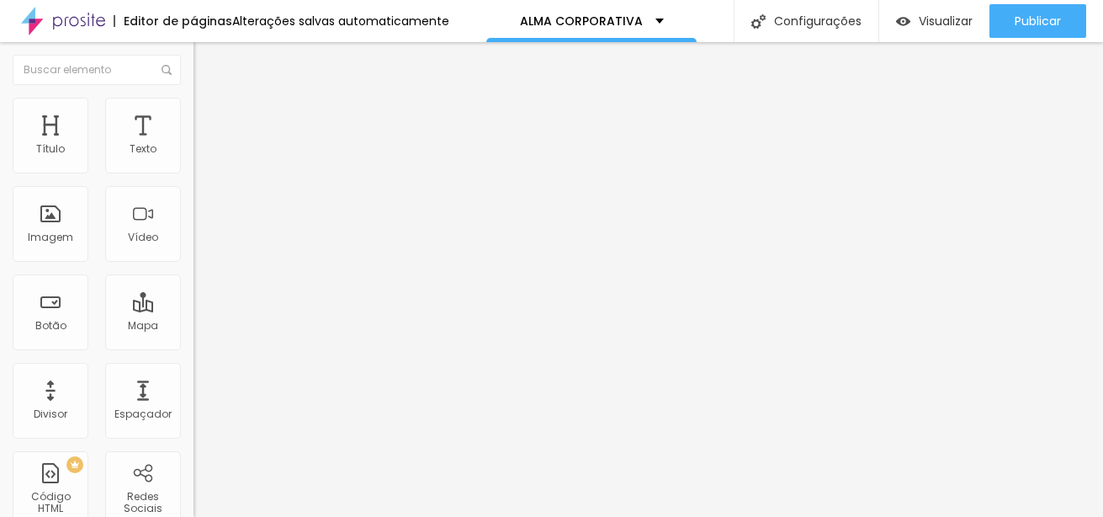
type input "73"
click at [193, 397] on input "range" at bounding box center [247, 403] width 109 height 13
click at [209, 116] on span "Estilo" at bounding box center [222, 109] width 26 height 14
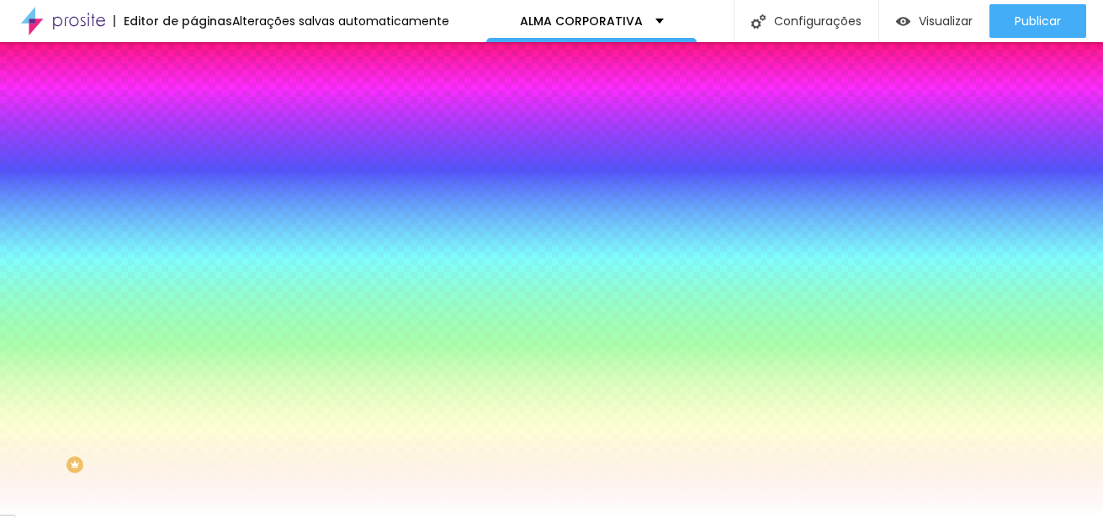
click at [193, 155] on span "Trocar imagem" at bounding box center [239, 147] width 92 height 14
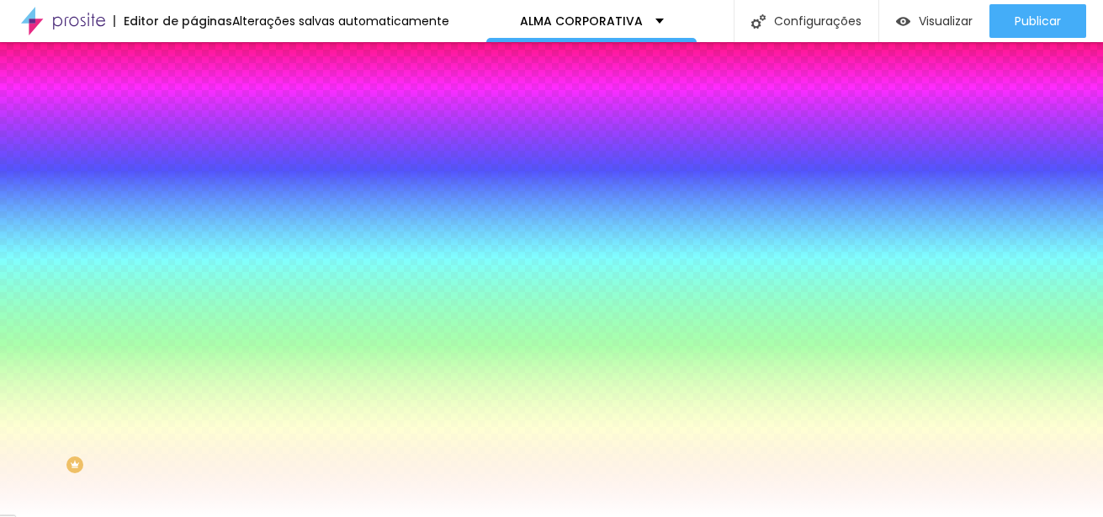
scroll to position [1010, 0]
click at [193, 155] on span "Trocar imagem" at bounding box center [239, 147] width 92 height 14
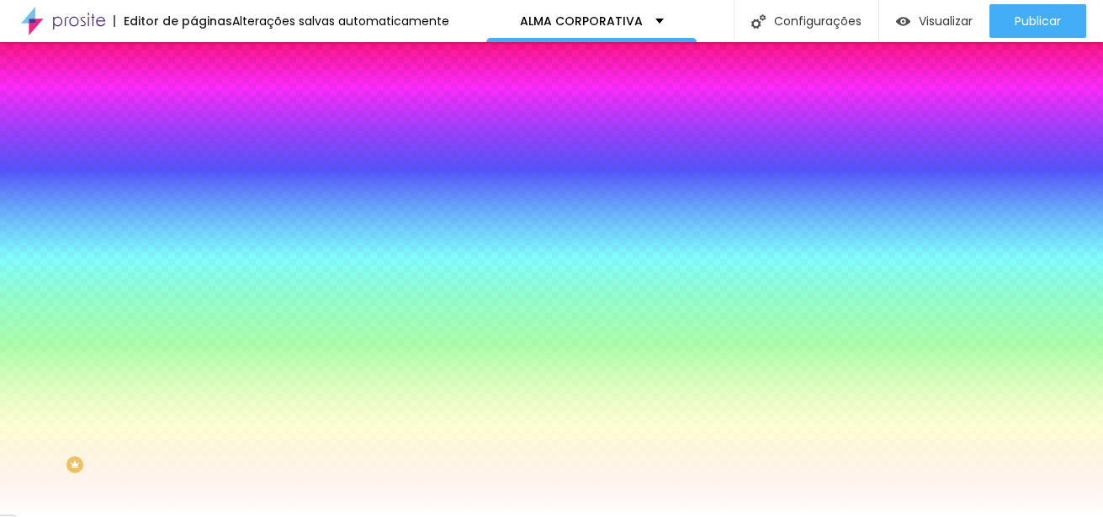
click at [193, 155] on span "Trocar imagem" at bounding box center [239, 147] width 92 height 14
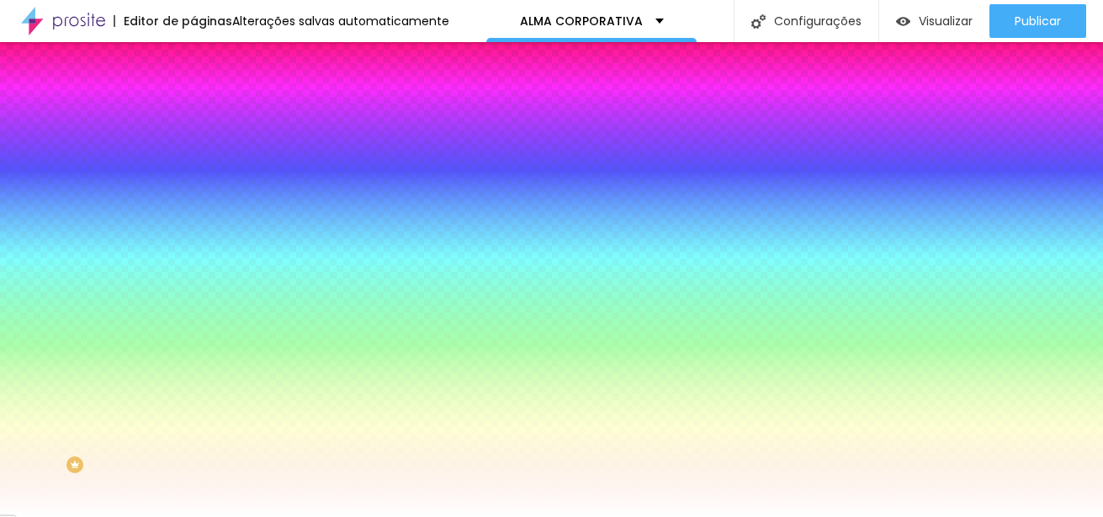
click at [193, 155] on span "Trocar imagem" at bounding box center [239, 147] width 92 height 14
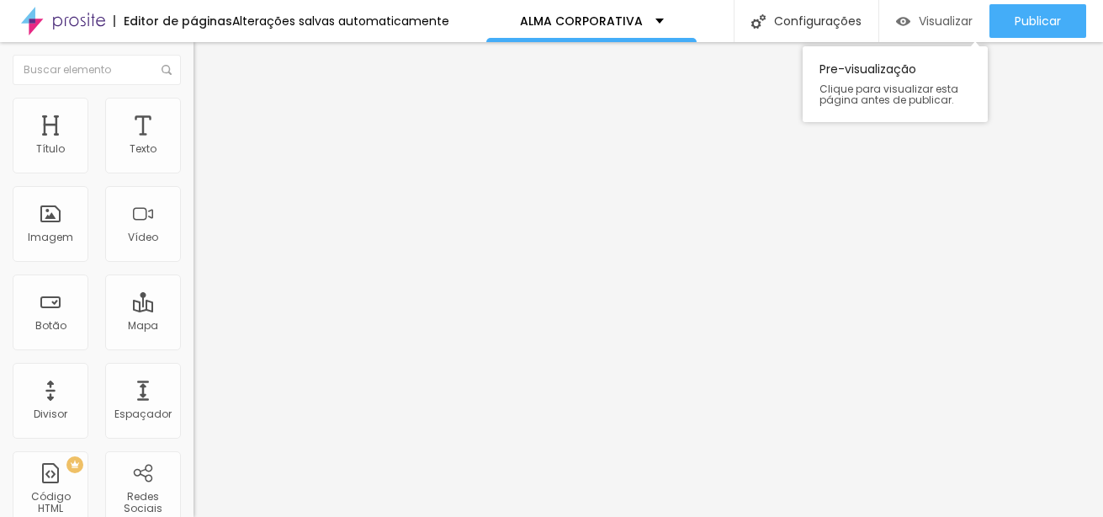
click at [953, 19] on span "Visualizar" at bounding box center [946, 20] width 54 height 13
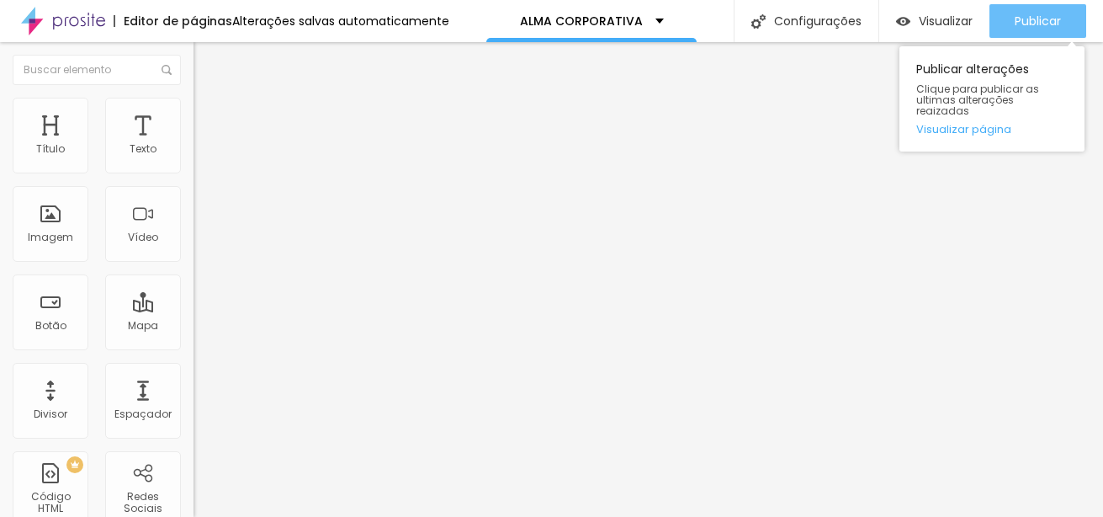
click at [1034, 19] on span "Publicar" at bounding box center [1038, 20] width 46 height 13
click at [1033, 19] on span "Publicar" at bounding box center [1038, 20] width 46 height 13
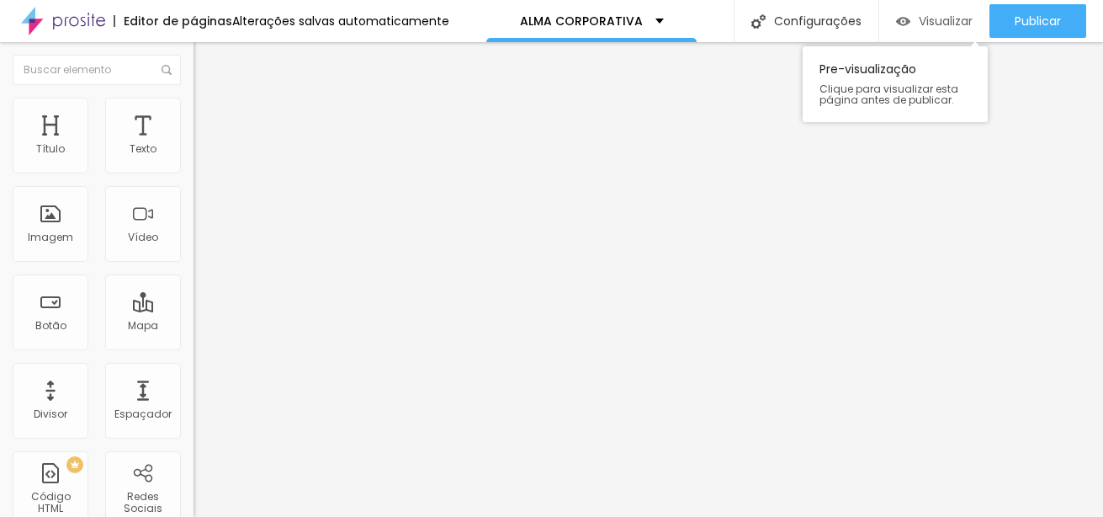
click at [930, 18] on span "Visualizar" at bounding box center [946, 20] width 54 height 13
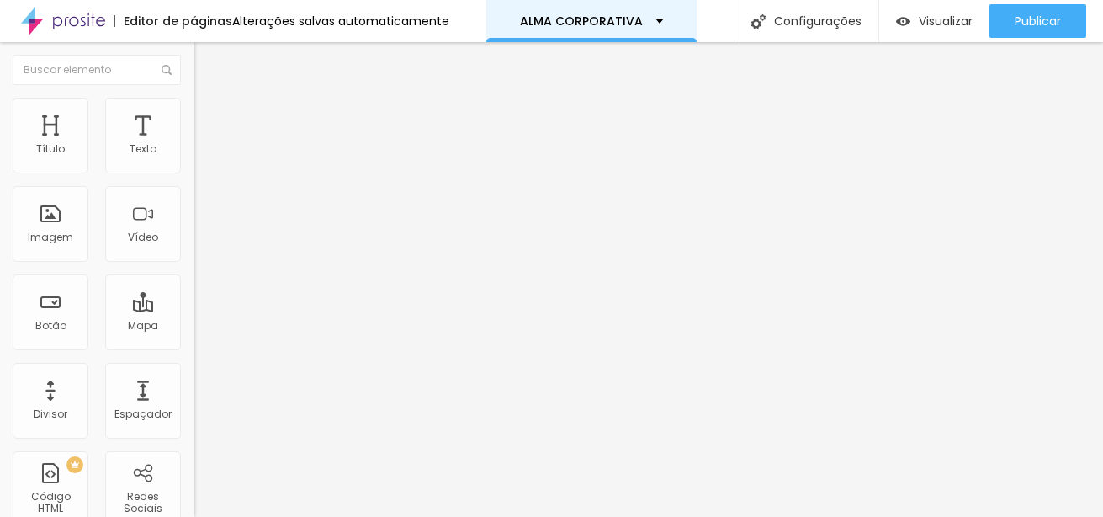
click at [666, 28] on div "ALMA CORPORATIVA" at bounding box center [591, 21] width 210 height 42
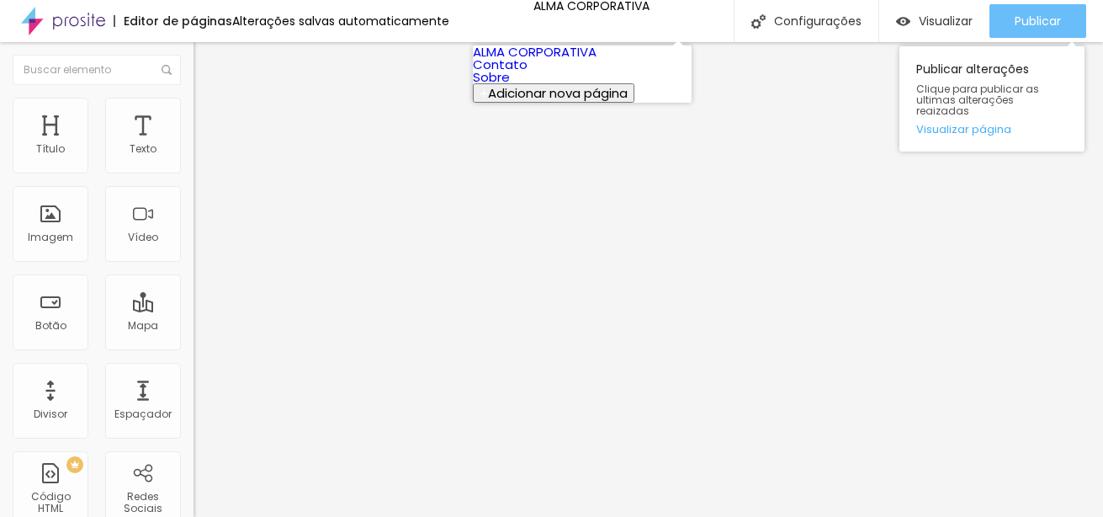
click at [1039, 19] on span "Publicar" at bounding box center [1038, 20] width 46 height 13
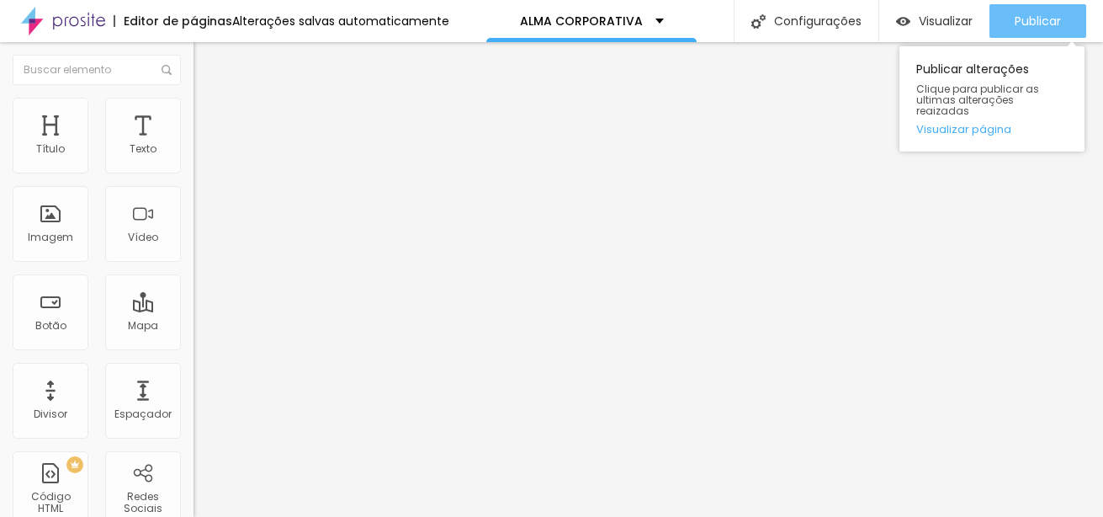
click at [1034, 23] on span "Publicar" at bounding box center [1038, 20] width 46 height 13
